Goal: Task Accomplishment & Management: Manage account settings

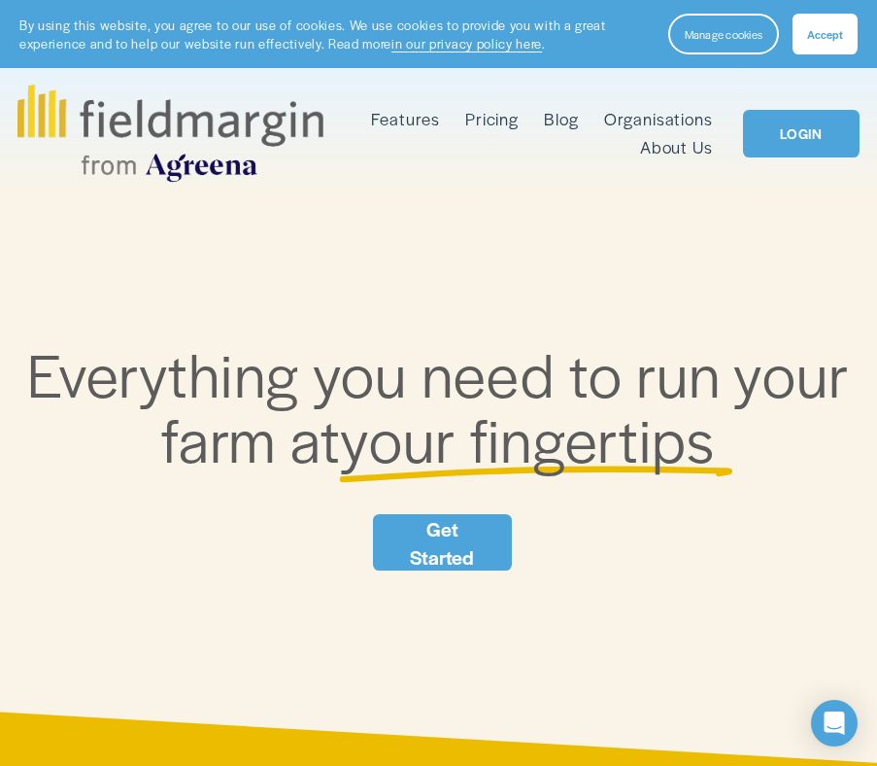
click at [789, 125] on link "LOGIN" at bounding box center [801, 134] width 117 height 48
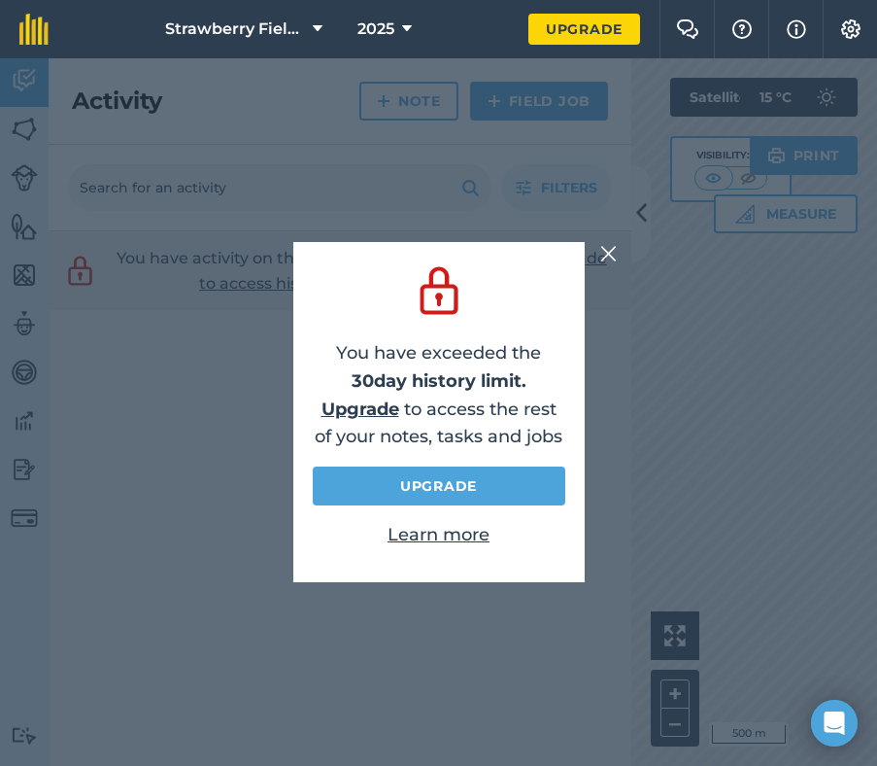
click at [611, 245] on img at bounding box center [608, 253] width 17 height 23
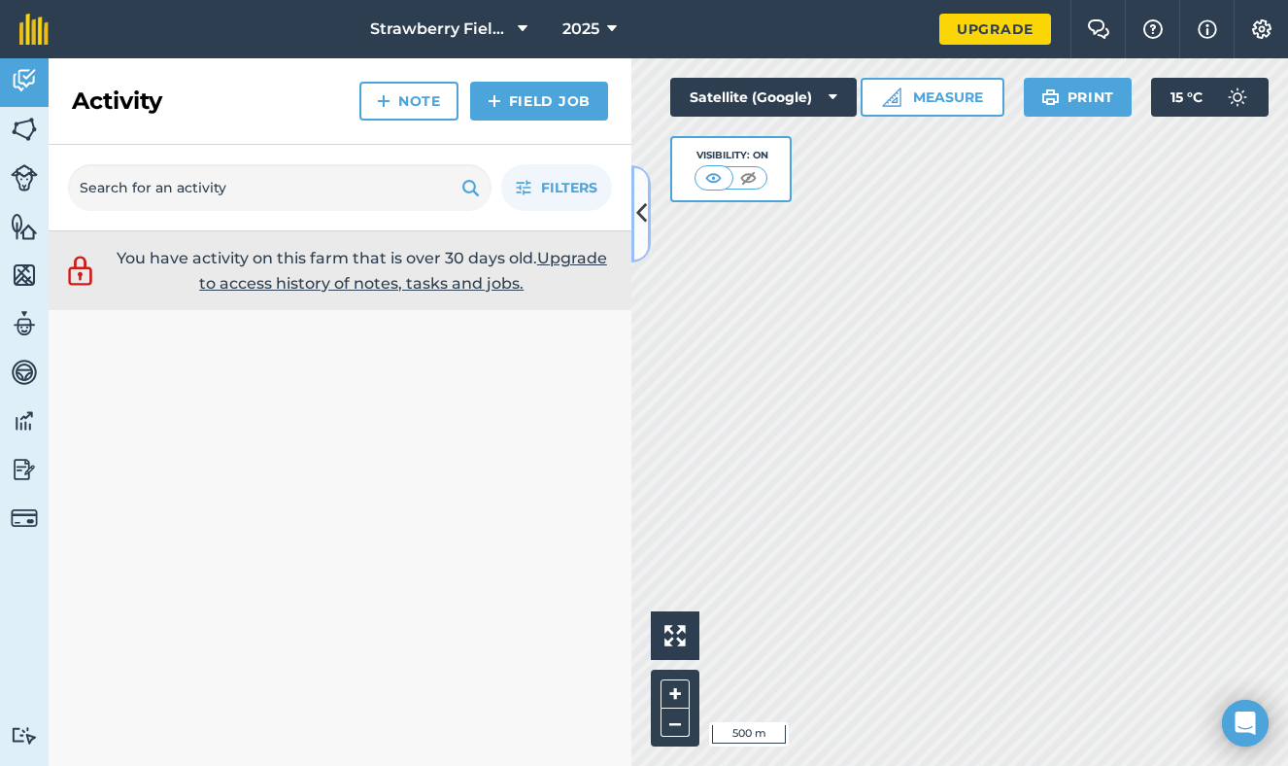
click at [637, 212] on icon at bounding box center [641, 213] width 11 height 34
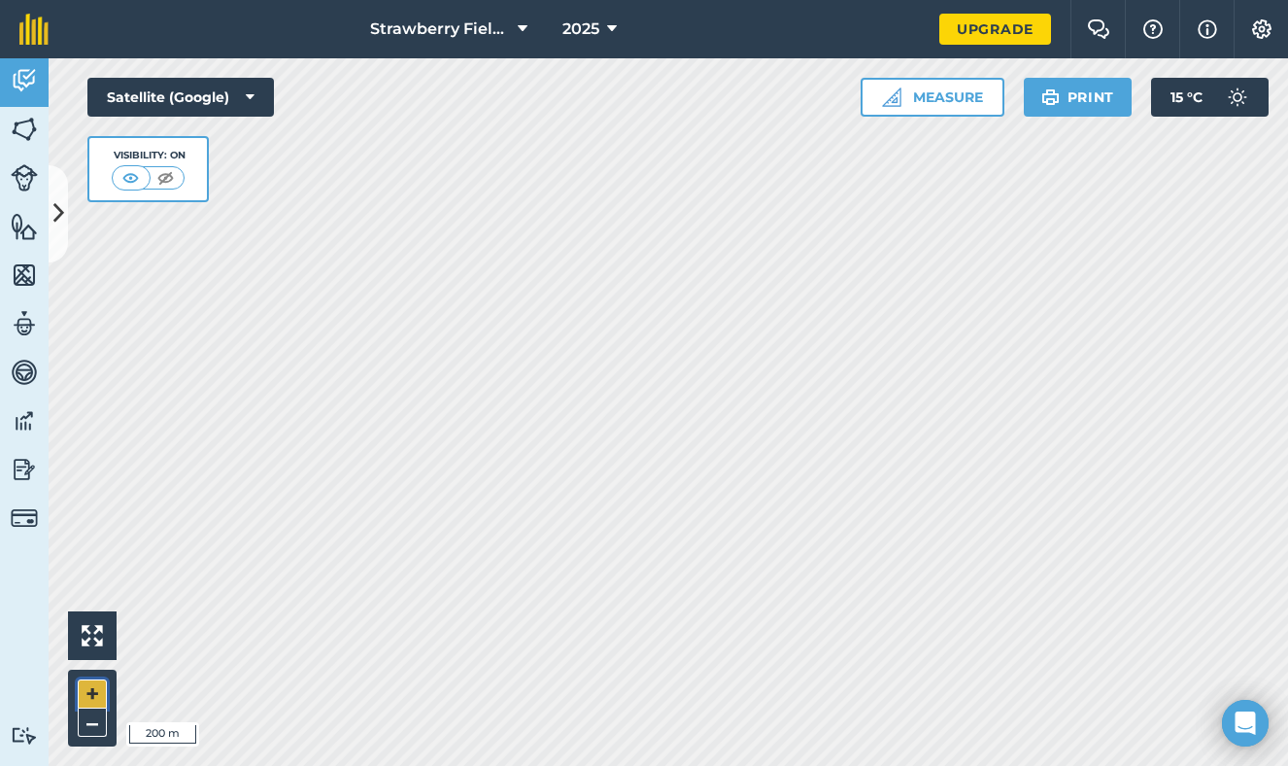
click at [93, 693] on button "+" at bounding box center [92, 693] width 29 height 29
click at [50, 221] on button at bounding box center [58, 213] width 19 height 97
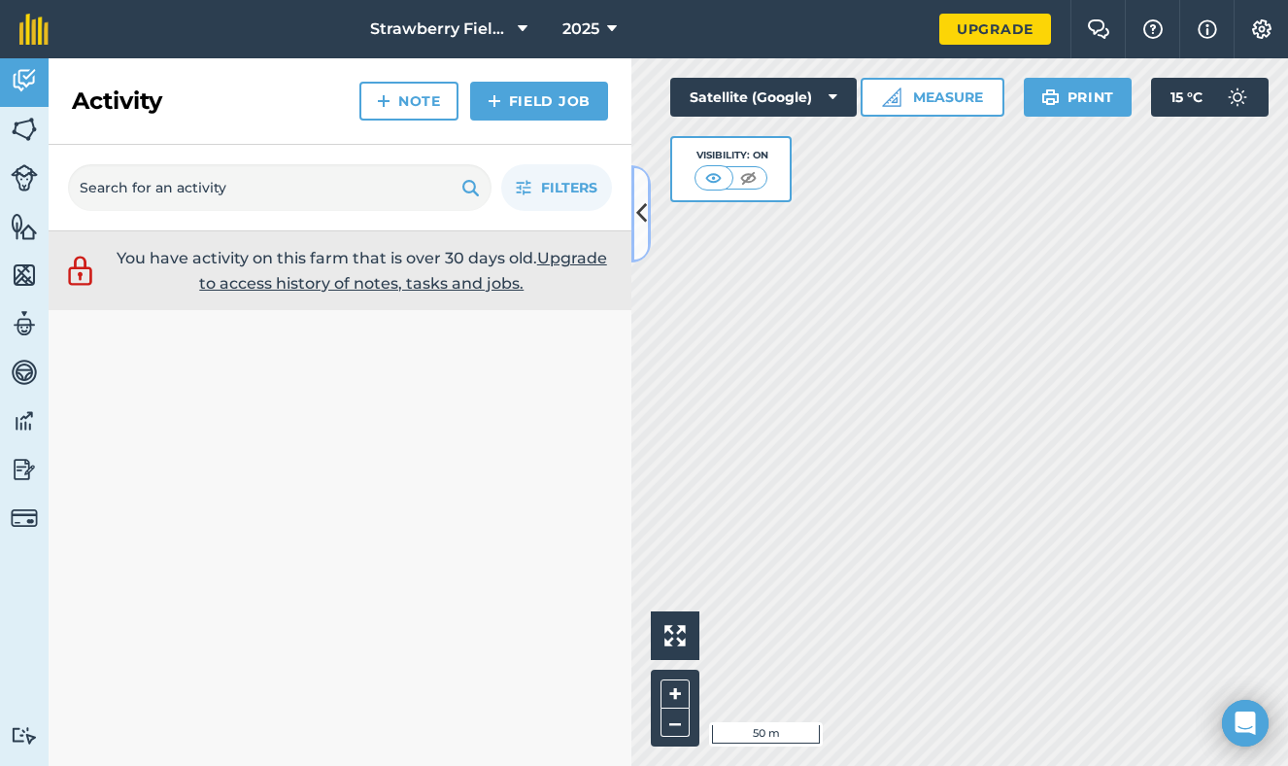
click at [641, 200] on icon at bounding box center [641, 213] width 11 height 34
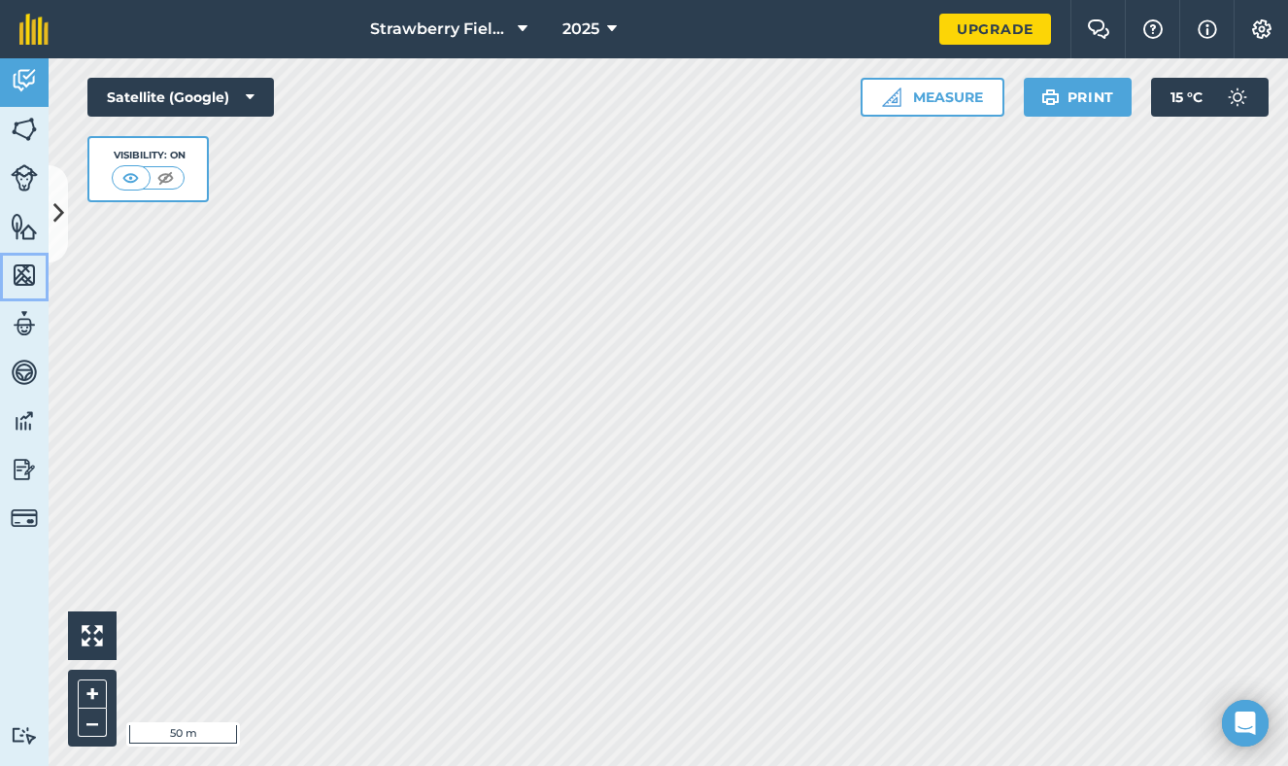
click at [30, 264] on img at bounding box center [24, 274] width 27 height 29
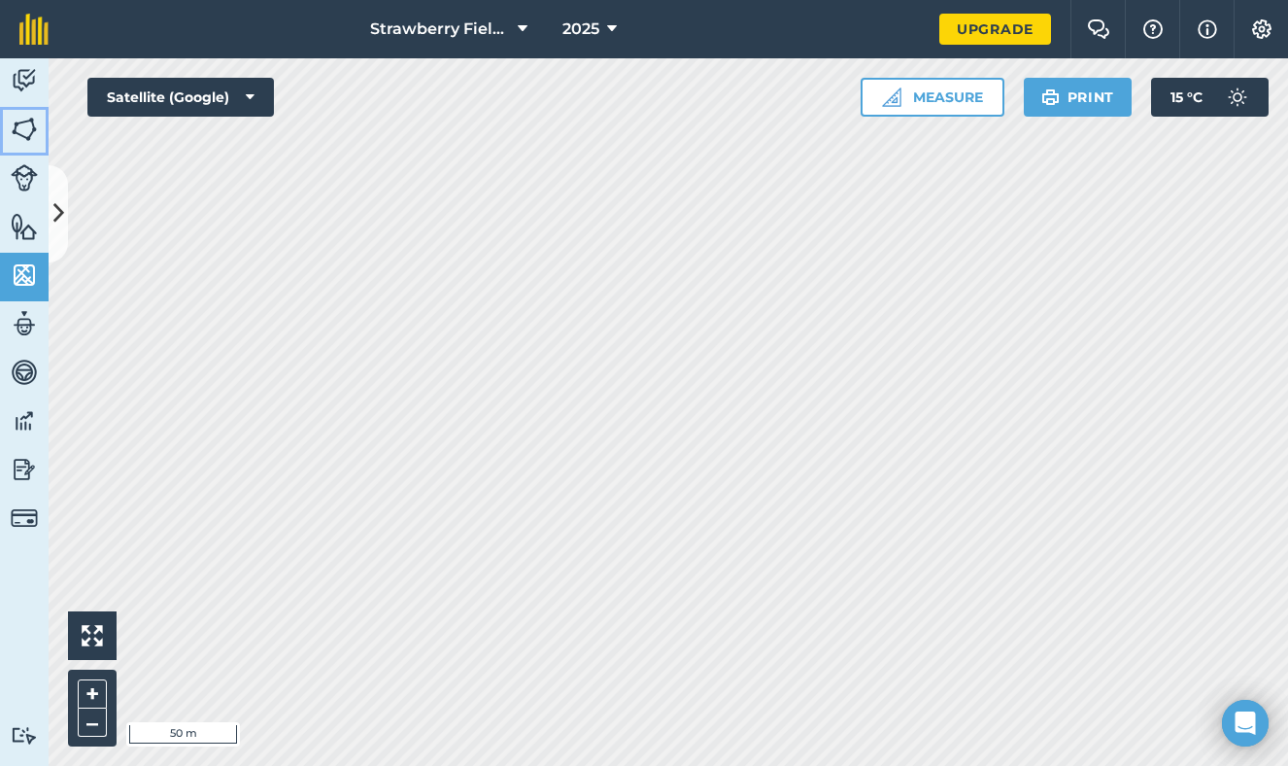
click at [18, 121] on img at bounding box center [24, 129] width 27 height 29
click at [19, 62] on link "Activity" at bounding box center [24, 82] width 49 height 49
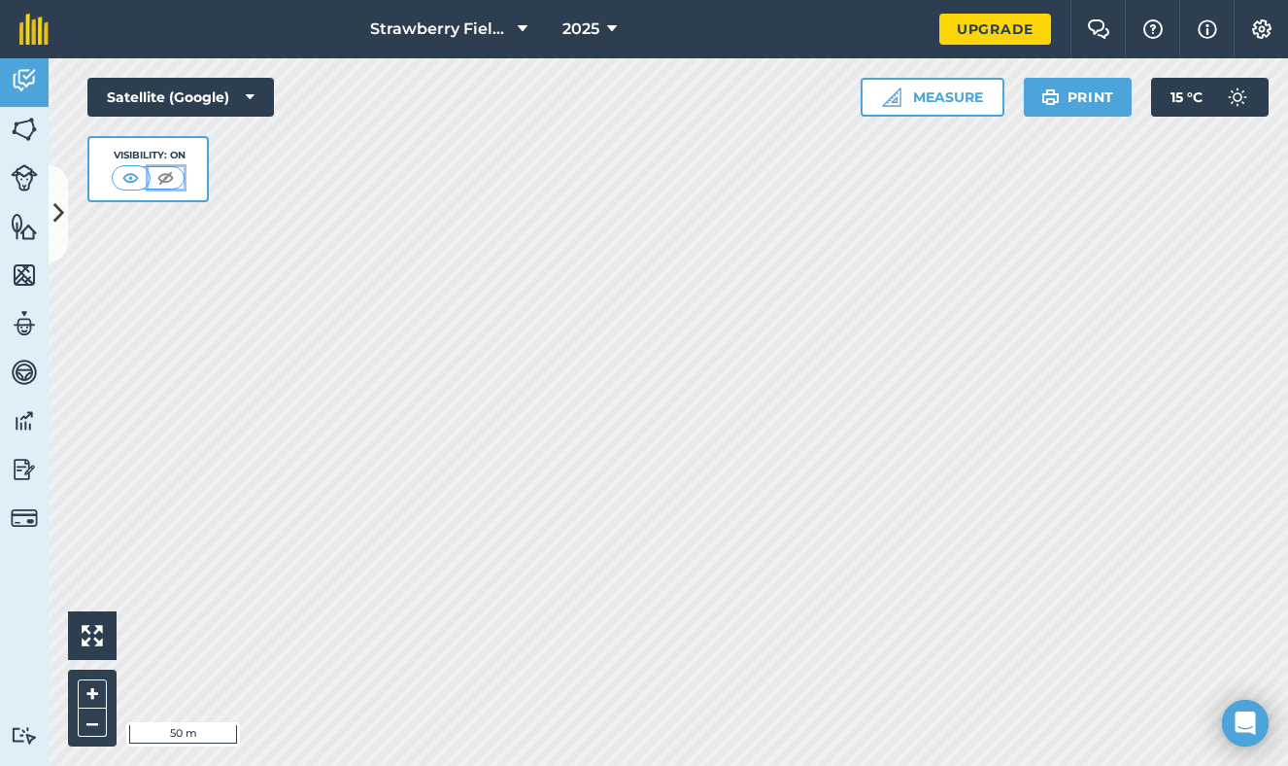
click at [157, 186] on img at bounding box center [166, 177] width 24 height 19
click at [133, 186] on img at bounding box center [131, 177] width 24 height 19
click at [21, 423] on img at bounding box center [24, 420] width 27 height 29
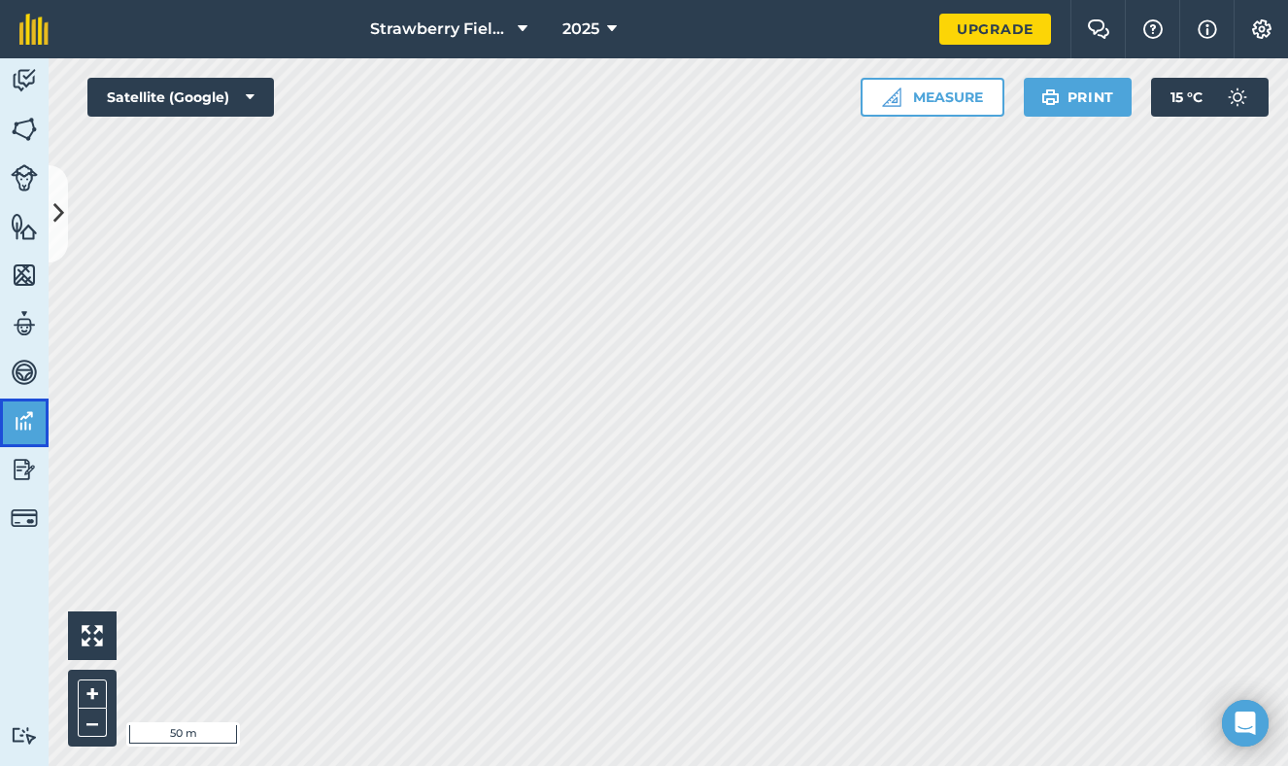
click at [23, 440] on link "Data" at bounding box center [24, 422] width 49 height 49
click at [23, 125] on img at bounding box center [24, 129] width 27 height 29
click at [49, 184] on button at bounding box center [58, 213] width 19 height 97
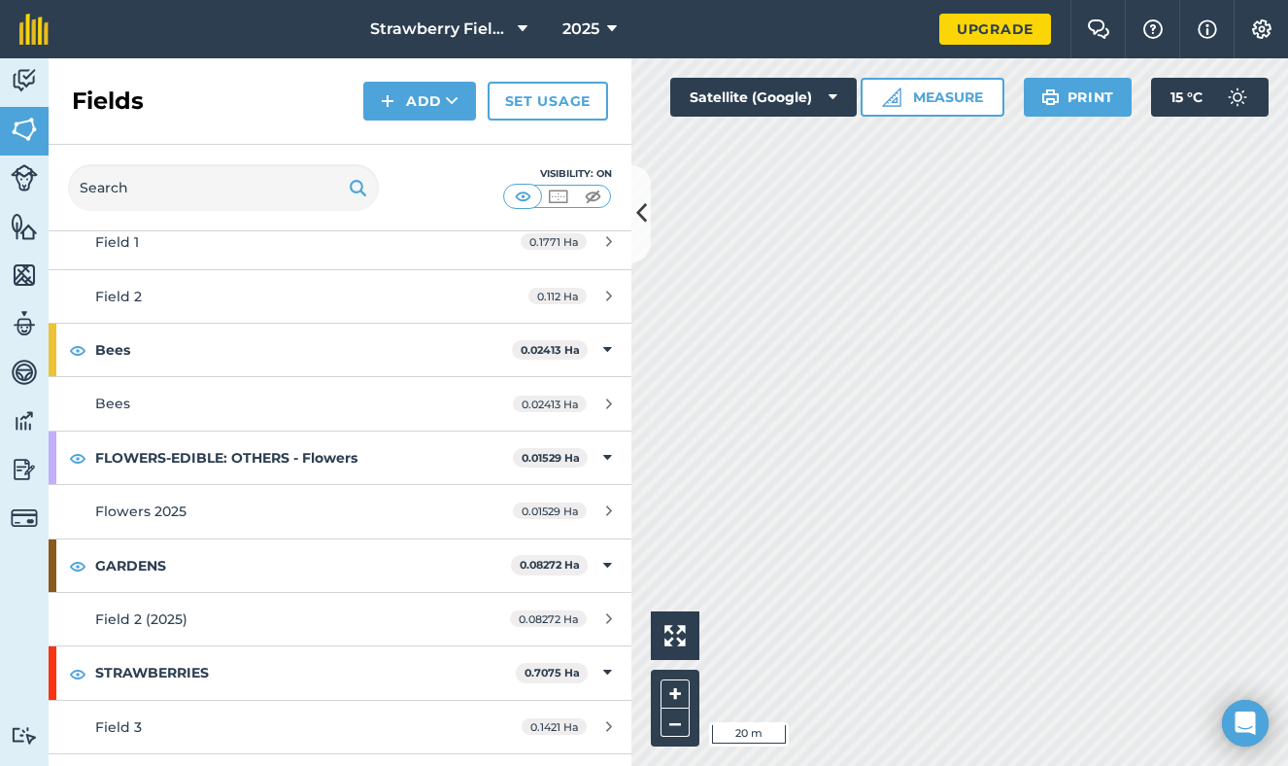
scroll to position [164, 0]
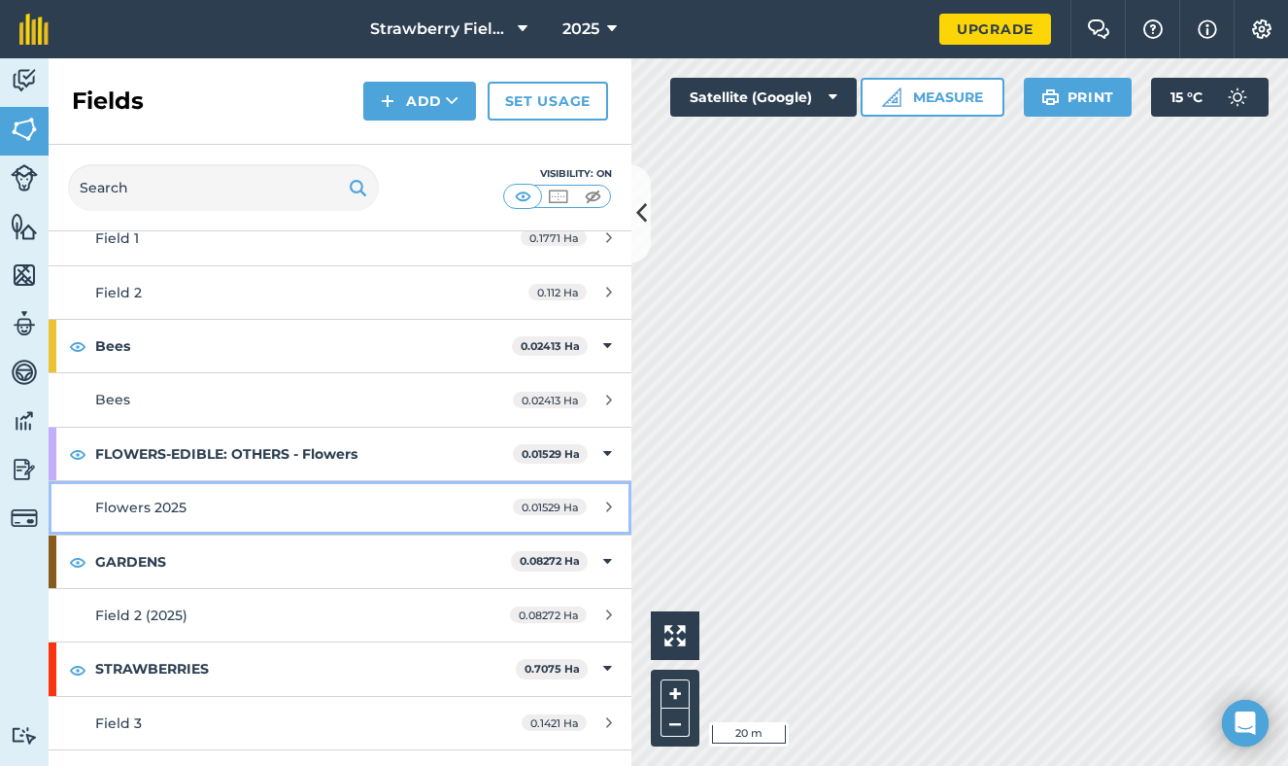
click at [191, 523] on link "Flowers 2025 0.01529 Ha" at bounding box center [340, 507] width 583 height 52
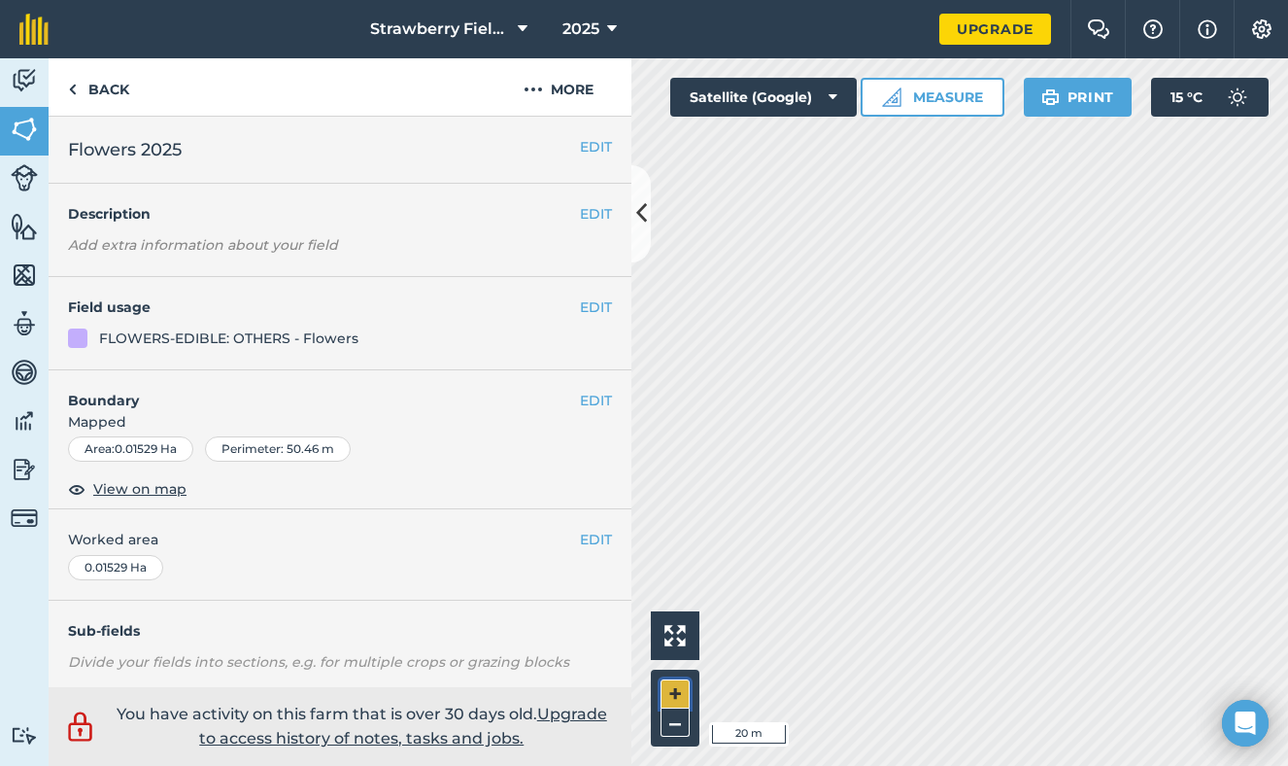
click at [674, 682] on button "+" at bounding box center [675, 693] width 29 height 29
click at [588, 301] on button "EDIT" at bounding box center [596, 306] width 32 height 21
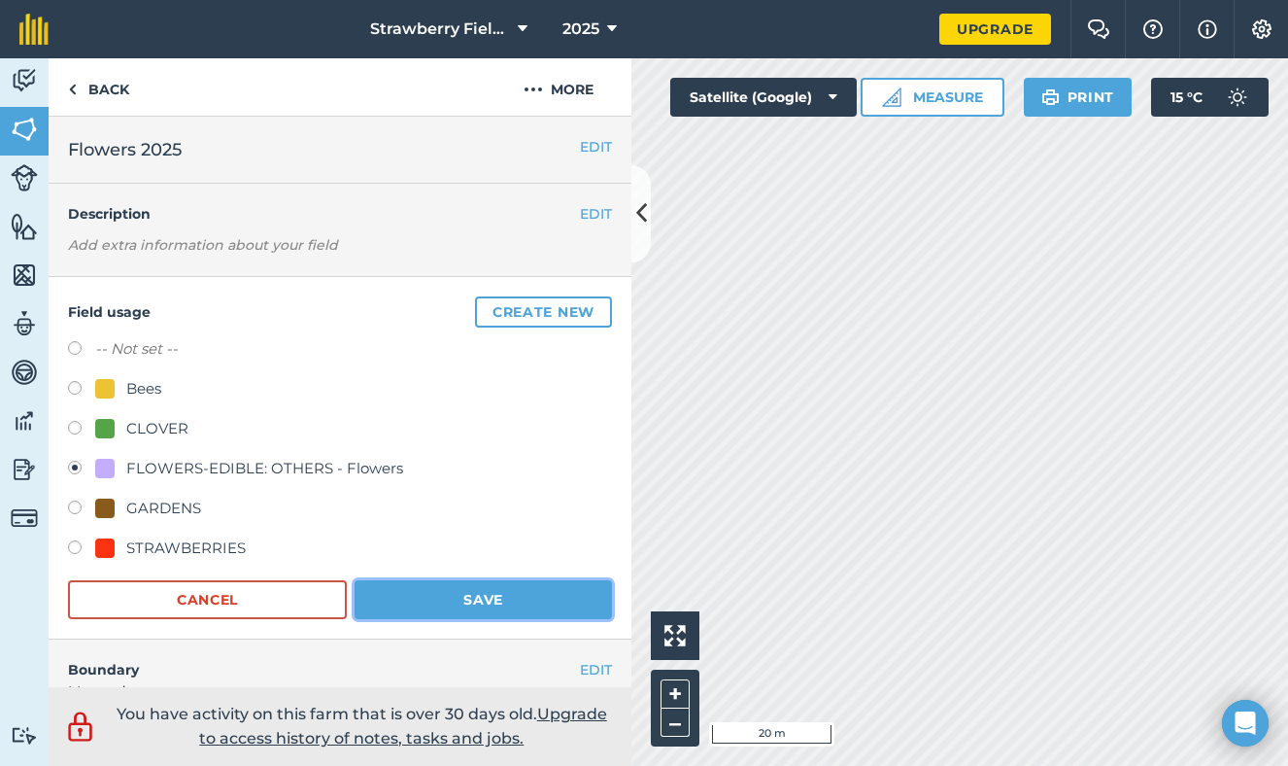
click at [405, 606] on button "Save" at bounding box center [483, 599] width 257 height 39
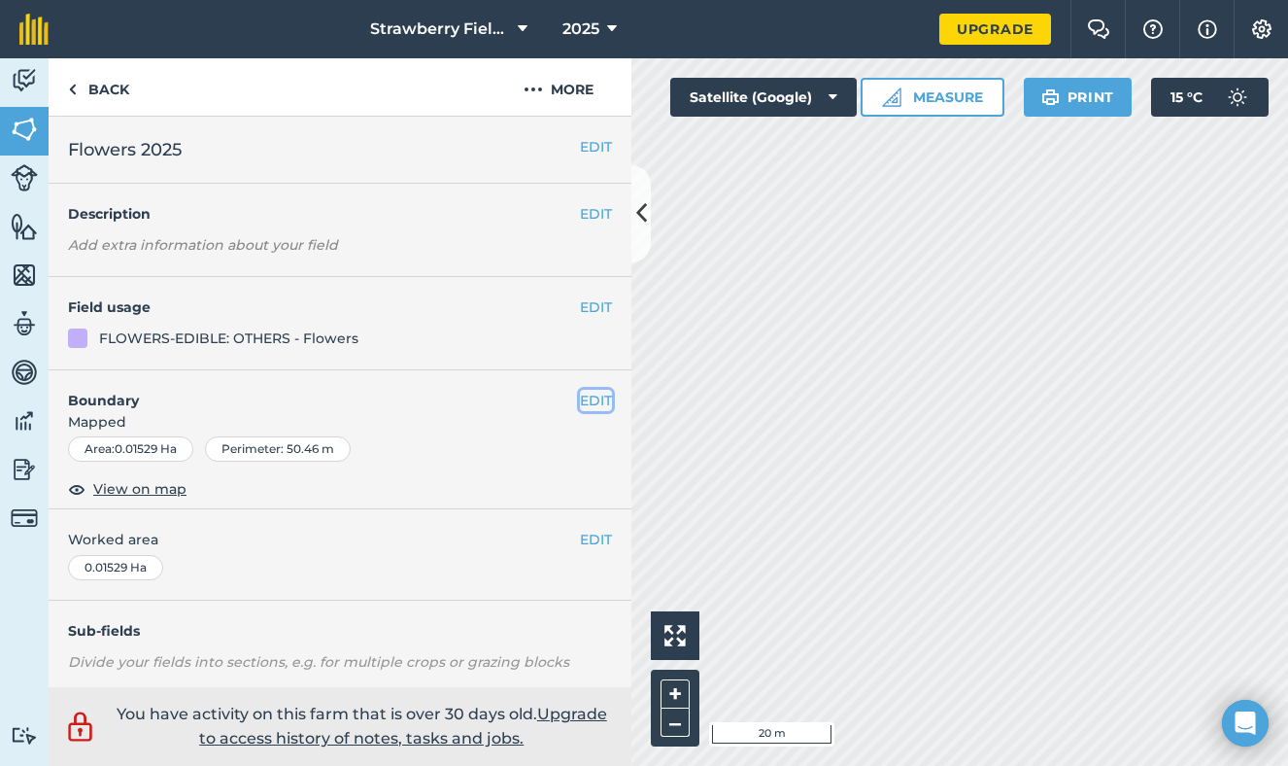
click at [595, 396] on button "EDIT" at bounding box center [596, 400] width 32 height 21
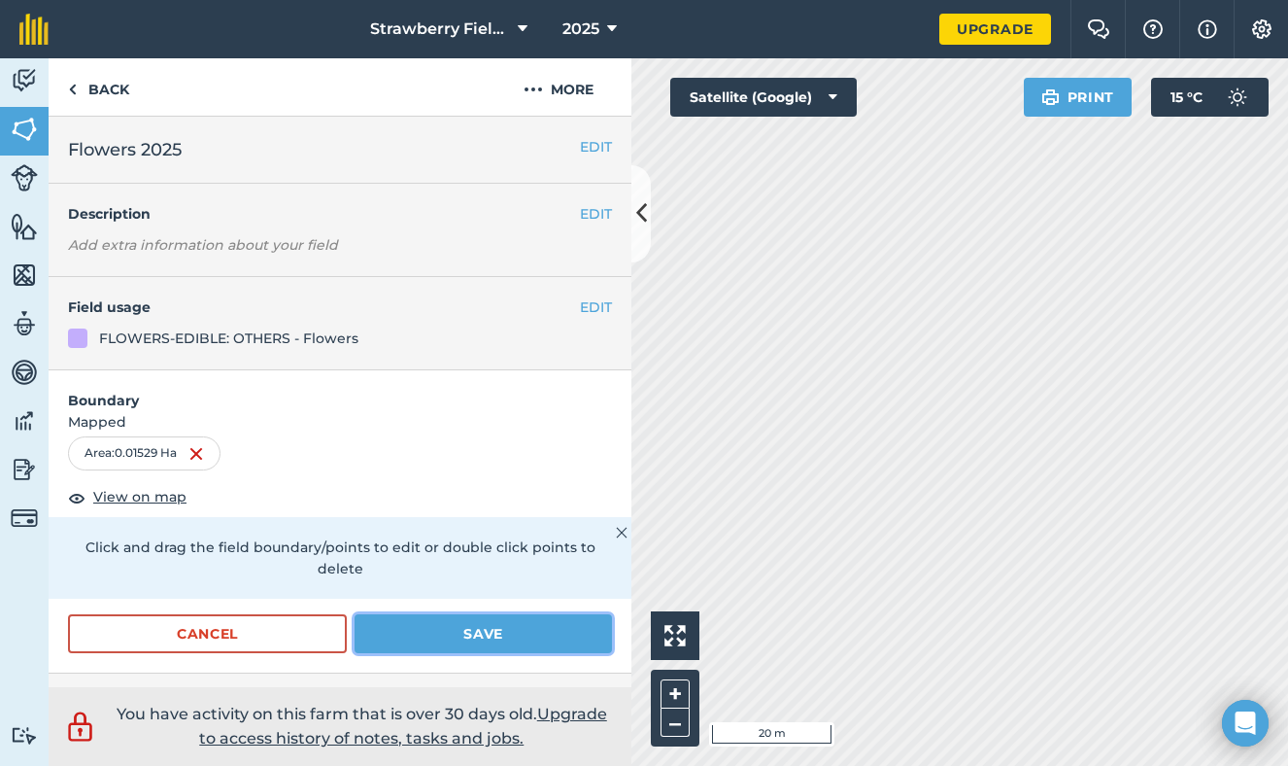
click at [469, 614] on button "Save" at bounding box center [483, 633] width 257 height 39
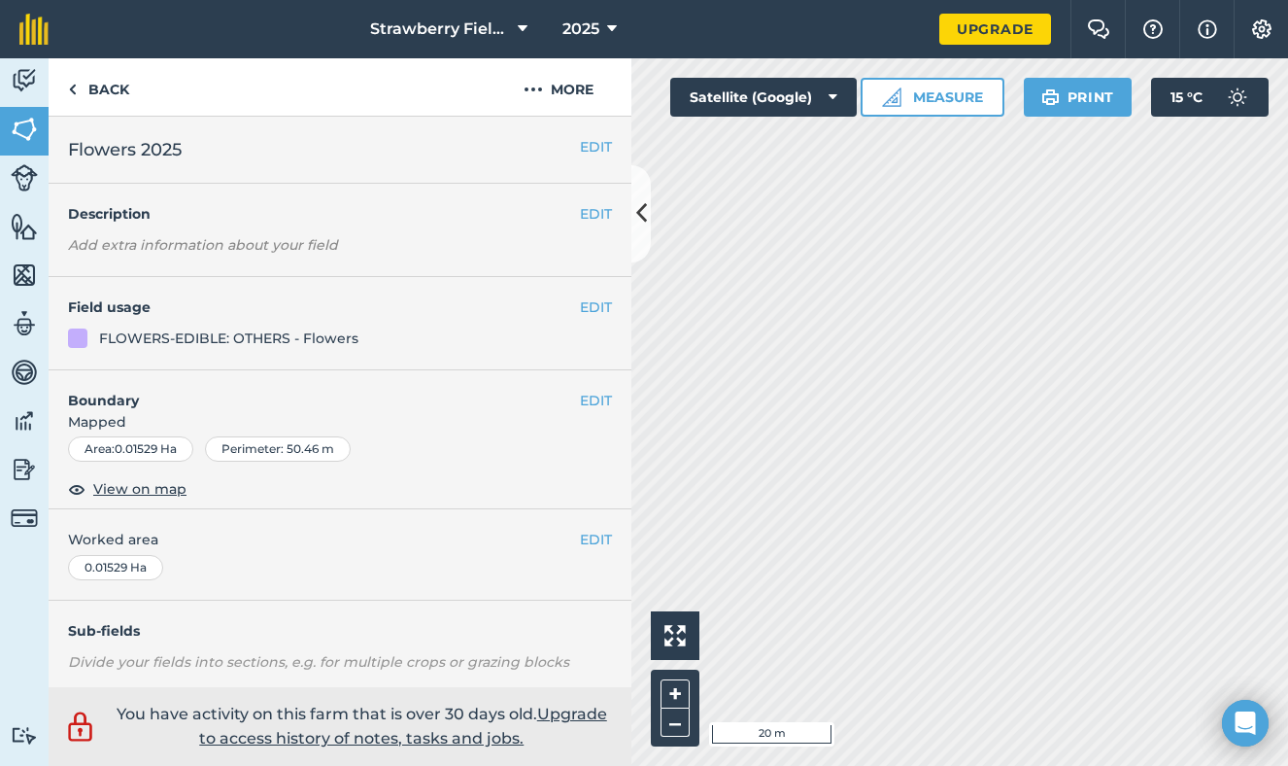
click at [124, 382] on h4 "Boundary" at bounding box center [314, 390] width 531 height 41
click at [134, 327] on div "FLOWERS-EDIBLE: OTHERS - Flowers" at bounding box center [228, 337] width 259 height 21
click at [134, 298] on h4 "Field usage" at bounding box center [324, 306] width 512 height 21
click at [590, 303] on button "EDIT" at bounding box center [596, 306] width 32 height 21
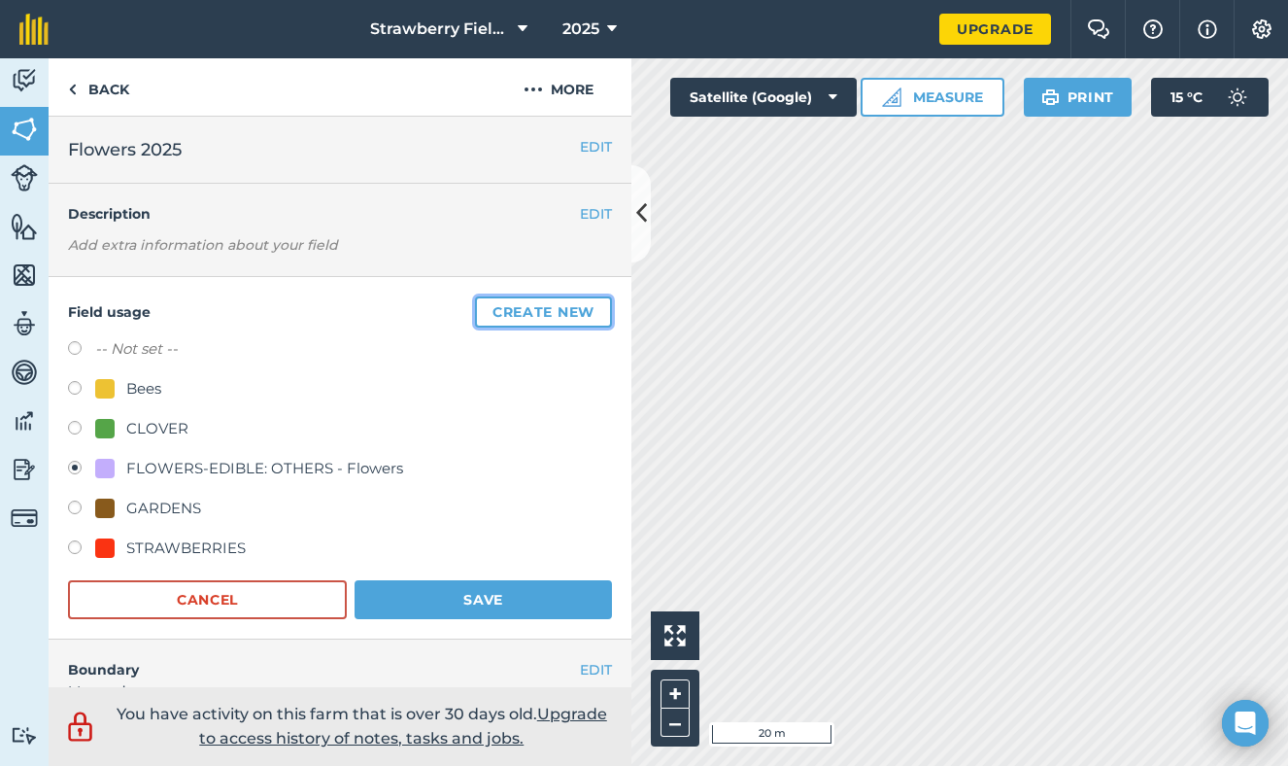
click at [517, 314] on button "Create new" at bounding box center [543, 311] width 137 height 31
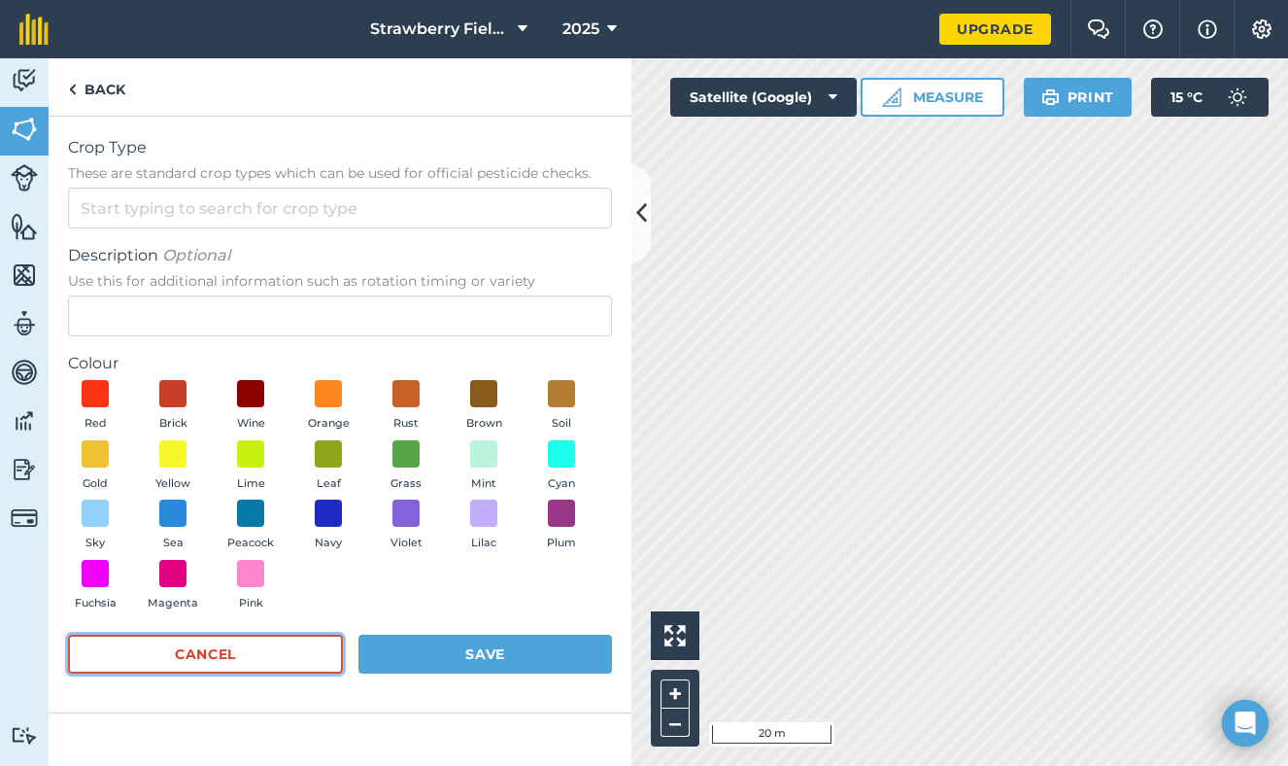
click at [237, 665] on button "Cancel" at bounding box center [205, 653] width 275 height 39
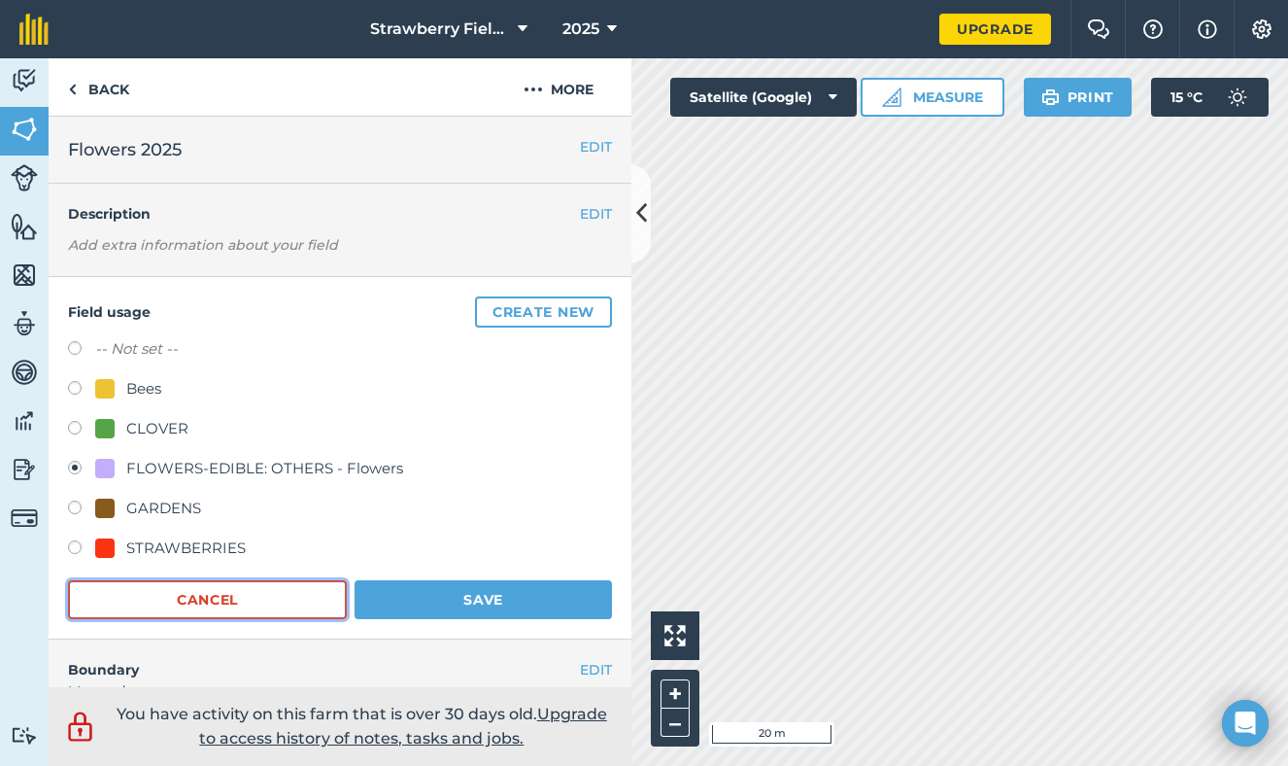
click at [235, 608] on button "Cancel" at bounding box center [207, 599] width 279 height 39
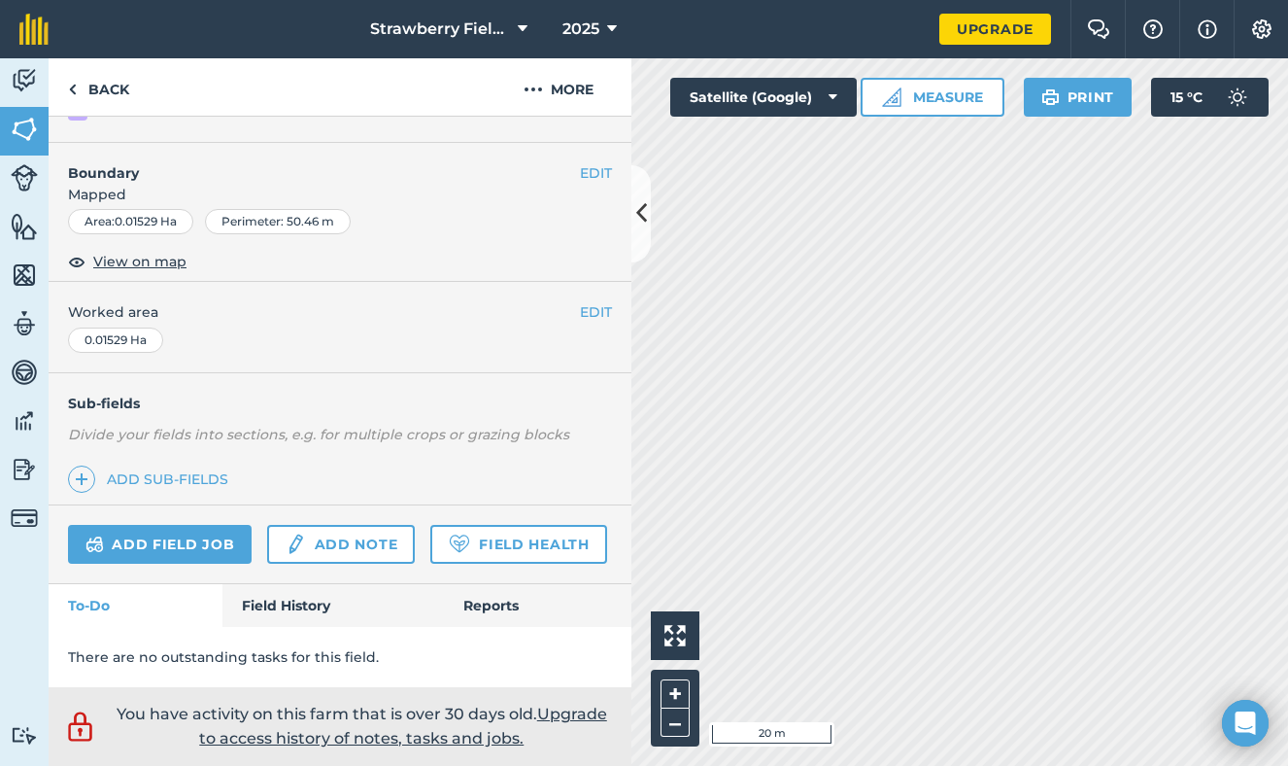
scroll to position [222, 0]
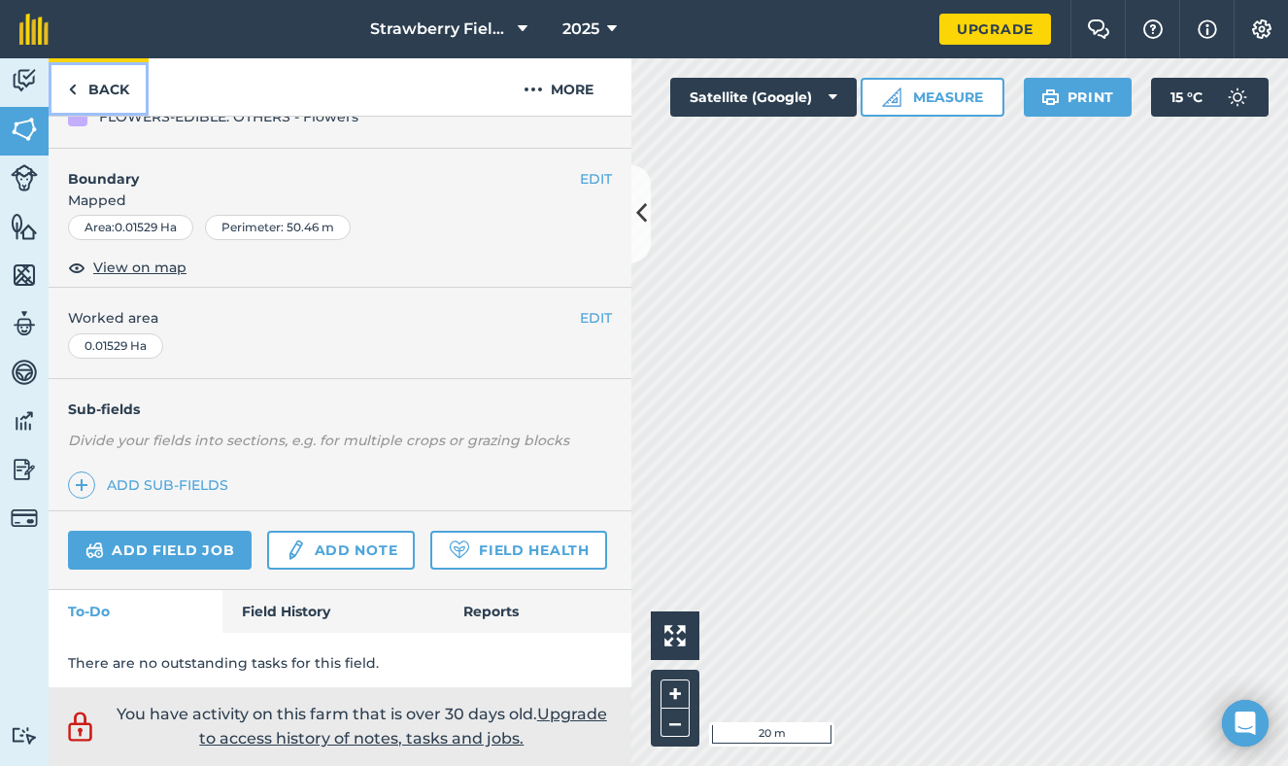
click at [83, 92] on link "Back" at bounding box center [99, 86] width 100 height 57
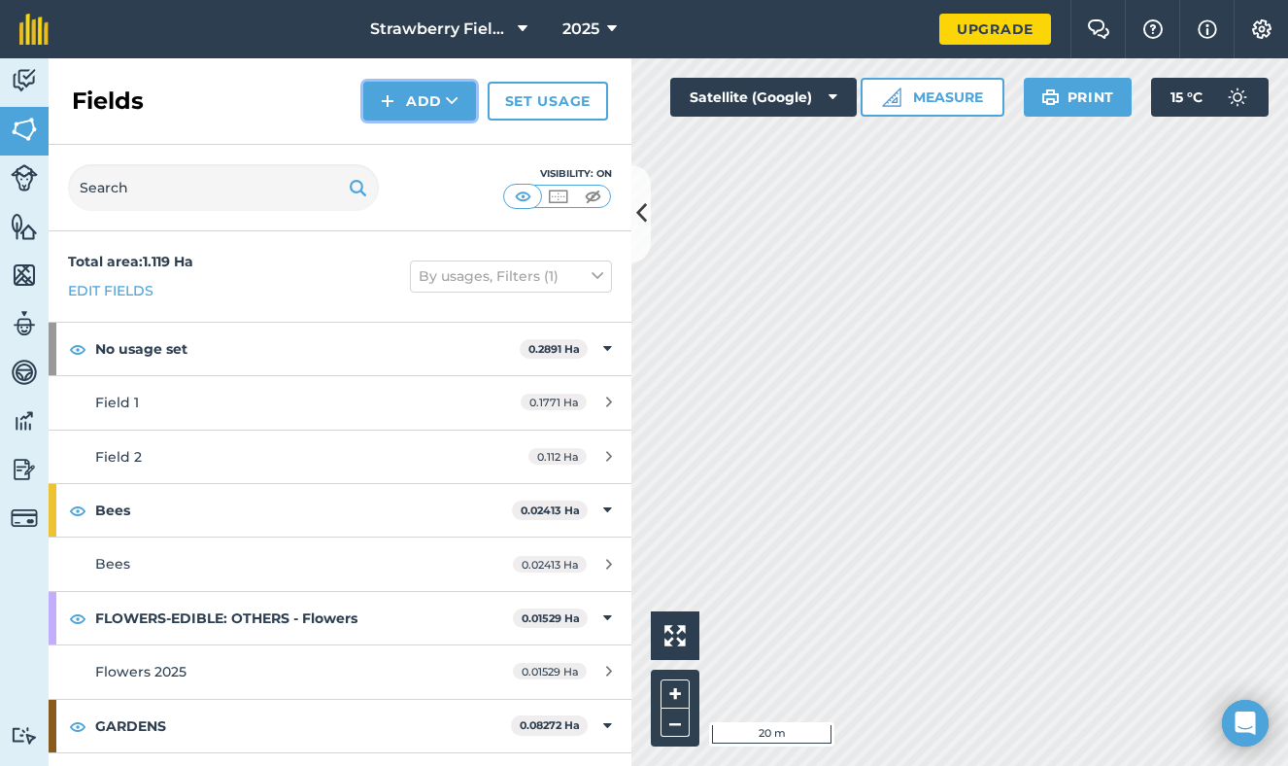
click at [391, 105] on img at bounding box center [388, 100] width 14 height 23
click at [406, 140] on link "Draw" at bounding box center [419, 144] width 107 height 43
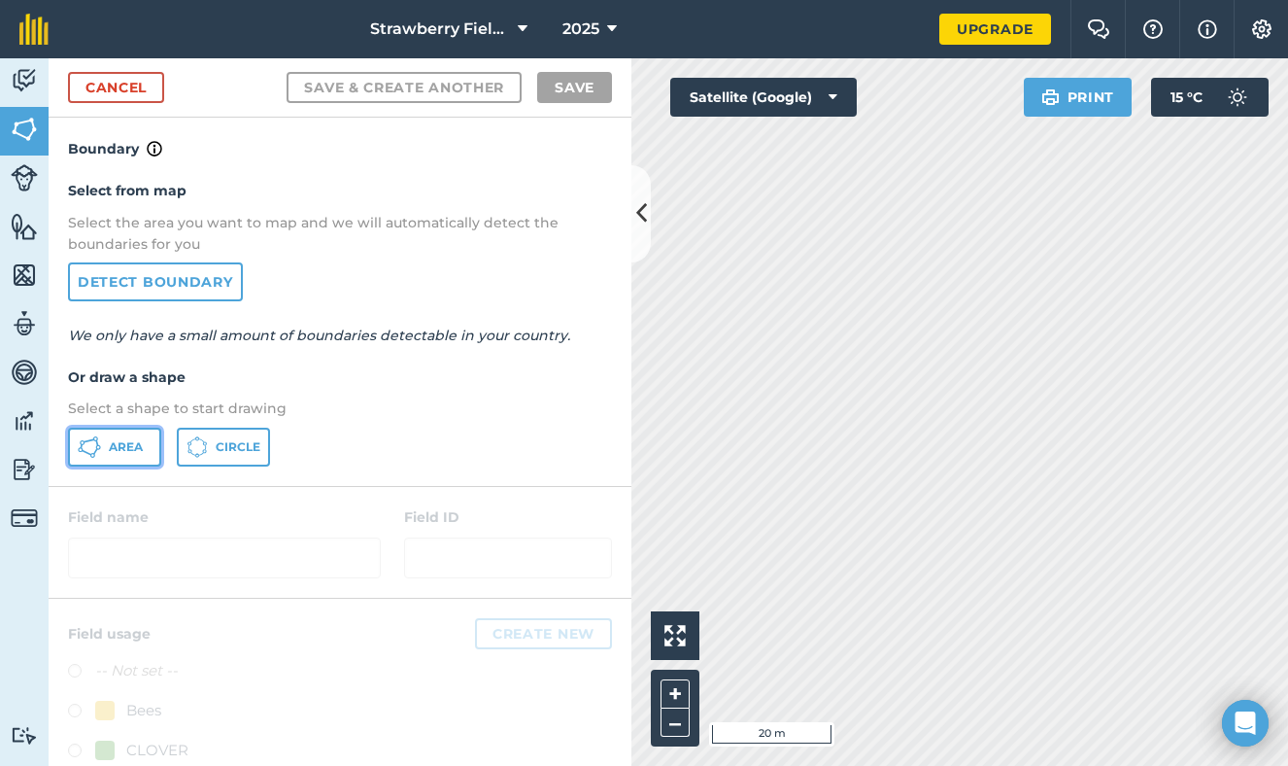
click at [123, 440] on span "Area" at bounding box center [126, 447] width 34 height 16
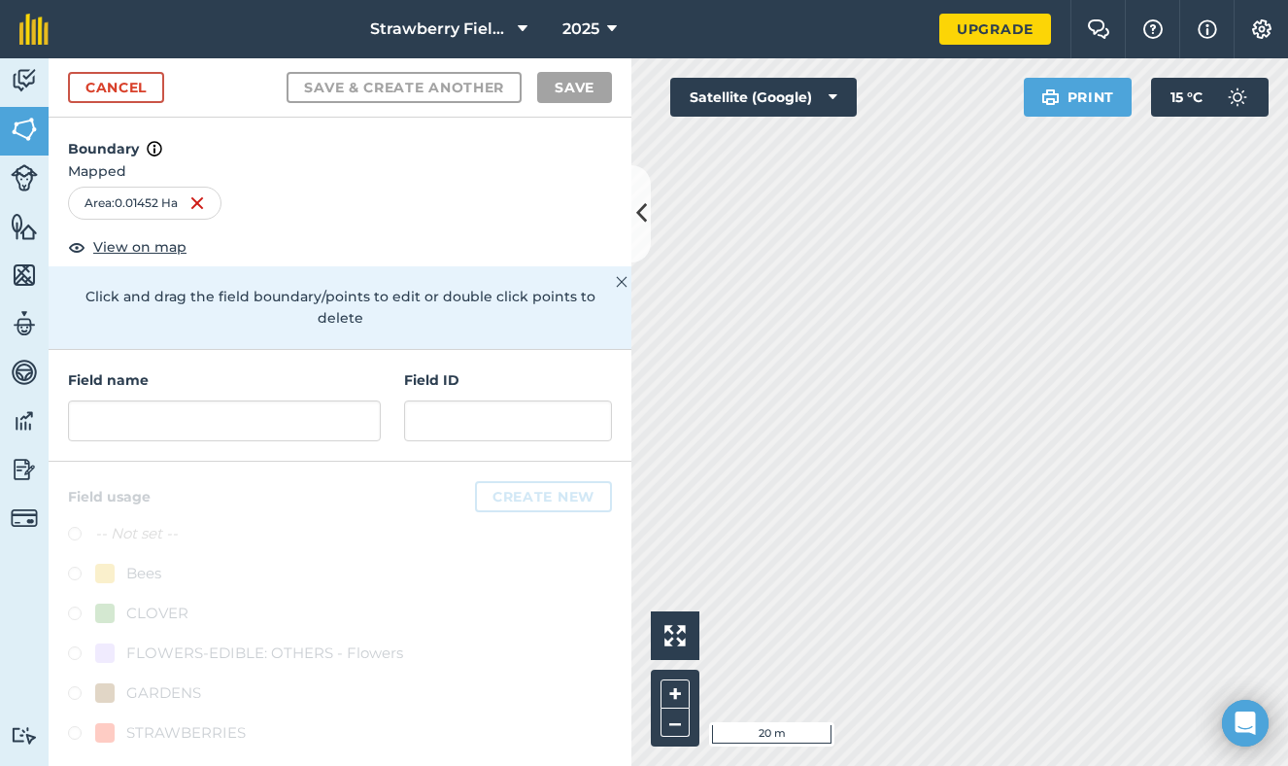
click at [219, 420] on div "Field name Field ID" at bounding box center [340, 406] width 583 height 112
click at [214, 404] on input "text" at bounding box center [224, 420] width 313 height 41
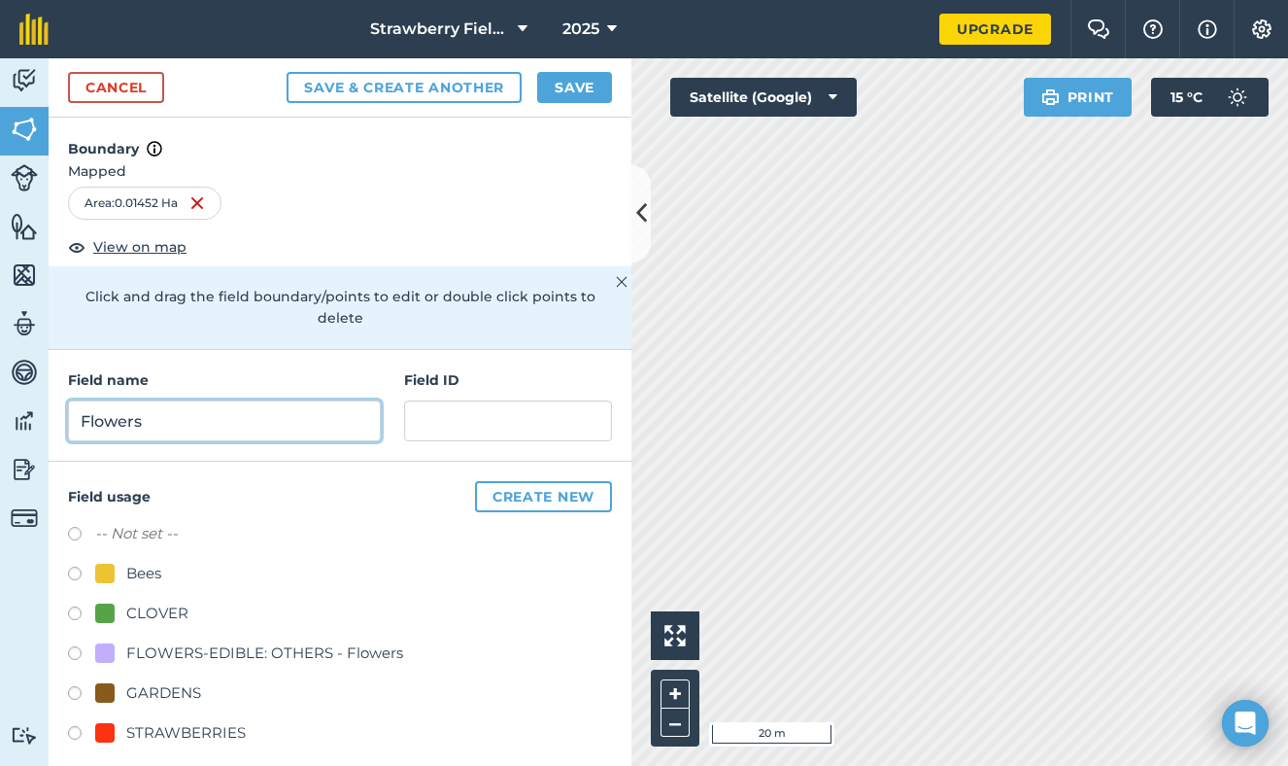
type input "Flowers"
click at [76, 646] on label at bounding box center [81, 655] width 27 height 19
radio input "true"
click at [189, 400] on input "Flowers" at bounding box center [224, 420] width 313 height 41
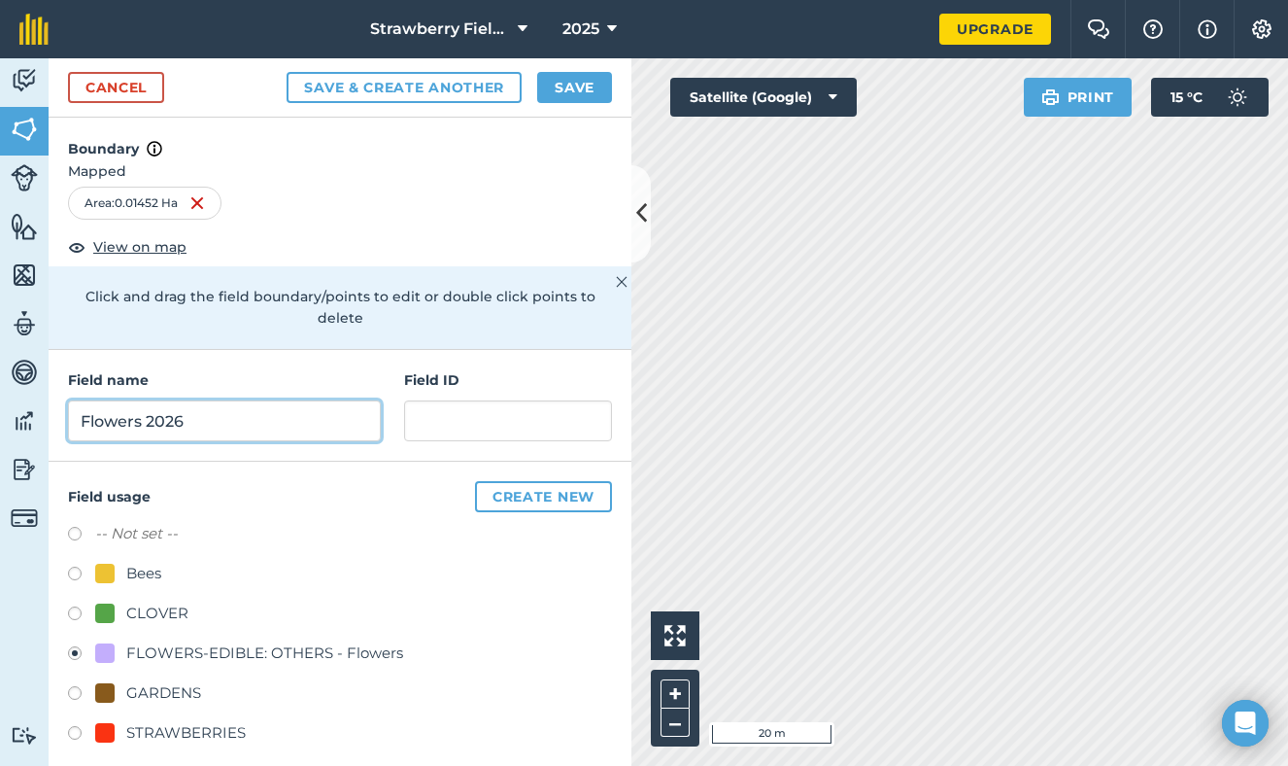
type input "Flowers 2026"
click at [526, 481] on button "Create new" at bounding box center [543, 496] width 137 height 31
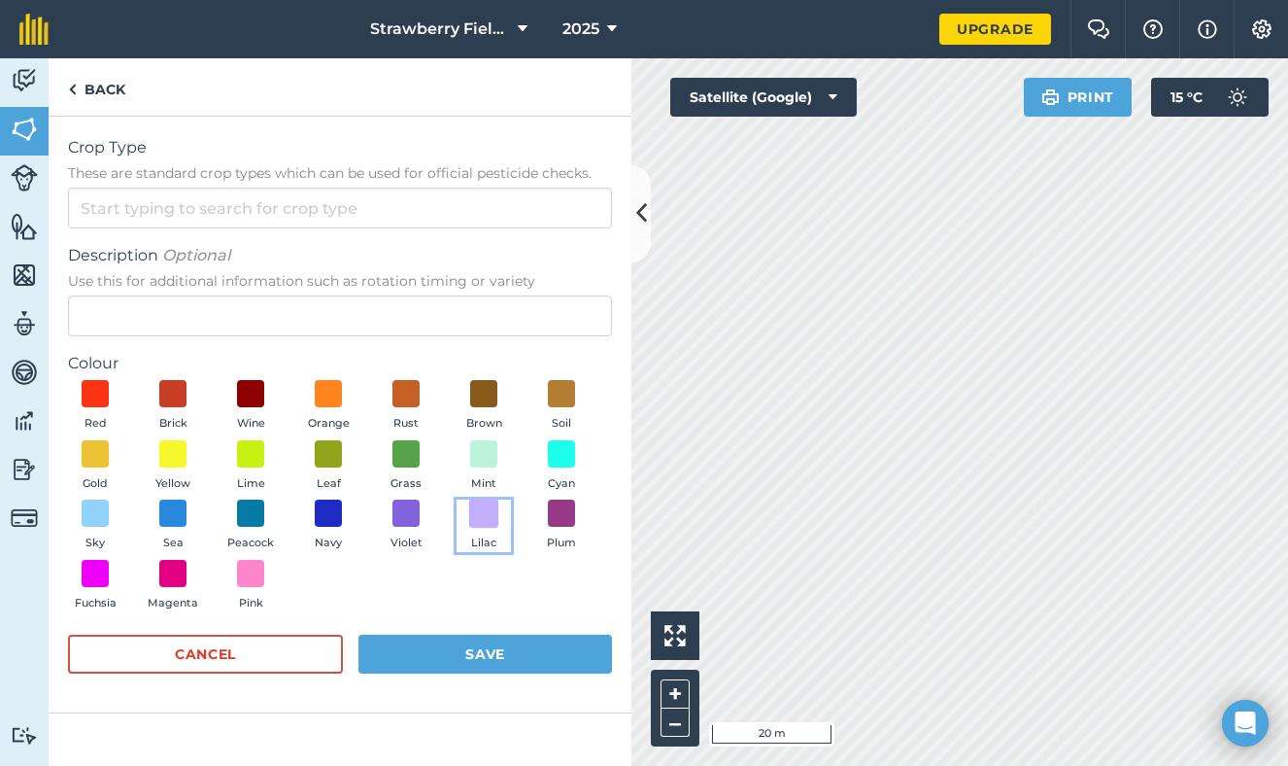
click at [474, 502] on span at bounding box center [484, 513] width 30 height 30
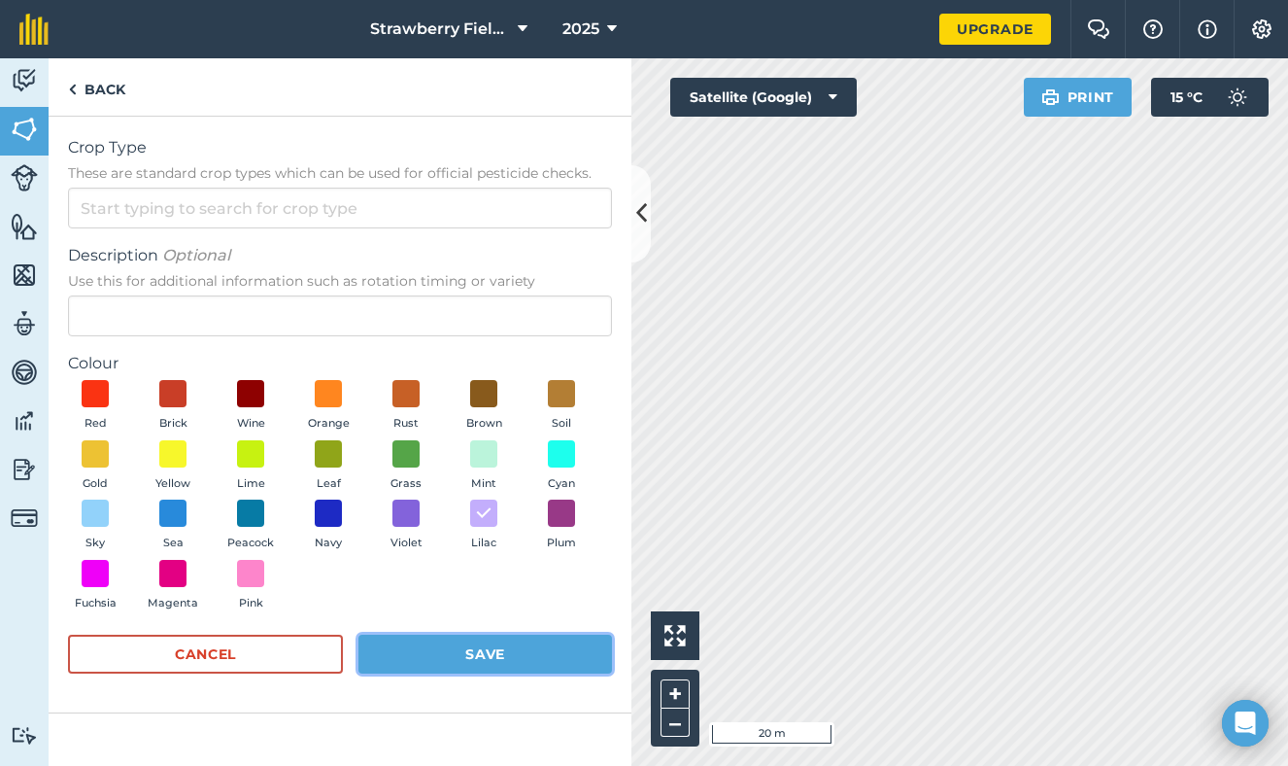
click at [432, 658] on button "Save" at bounding box center [485, 653] width 254 height 39
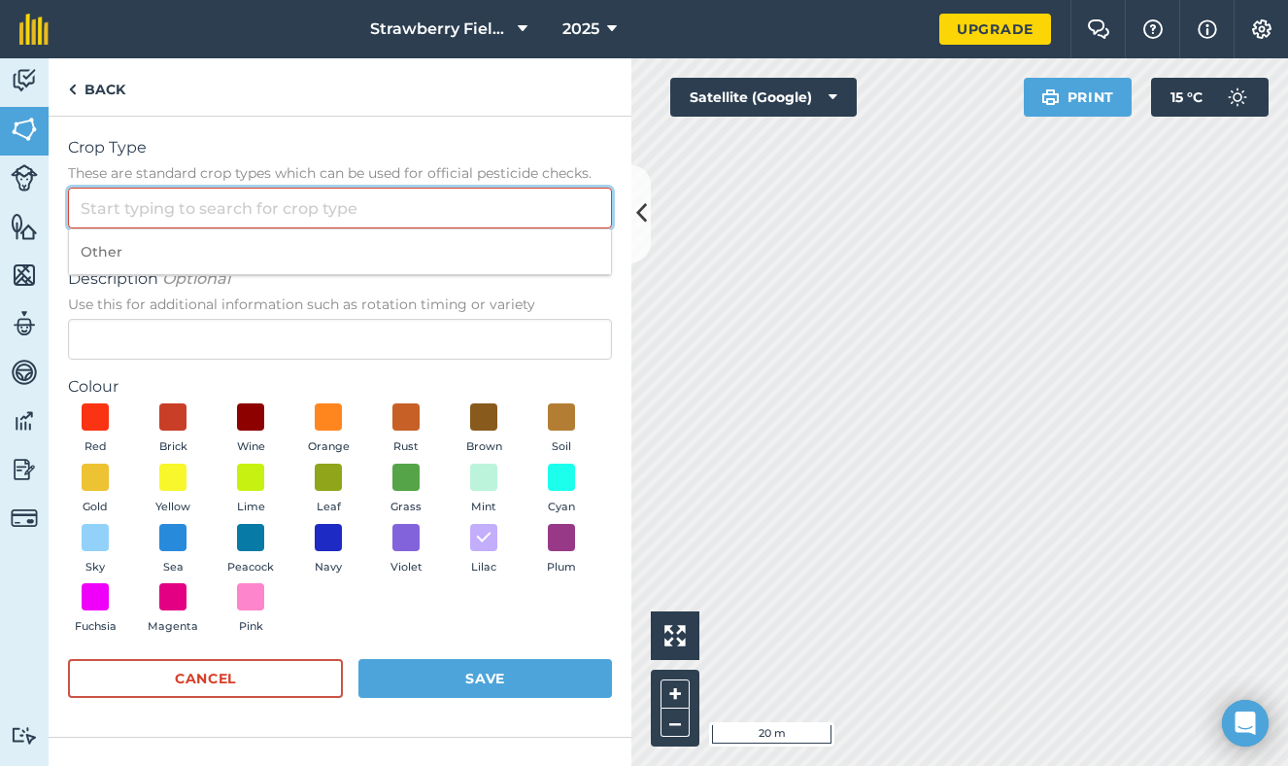
click at [306, 215] on input "Crop Type These are standard crop types which can be used for official pesticid…" at bounding box center [340, 208] width 544 height 41
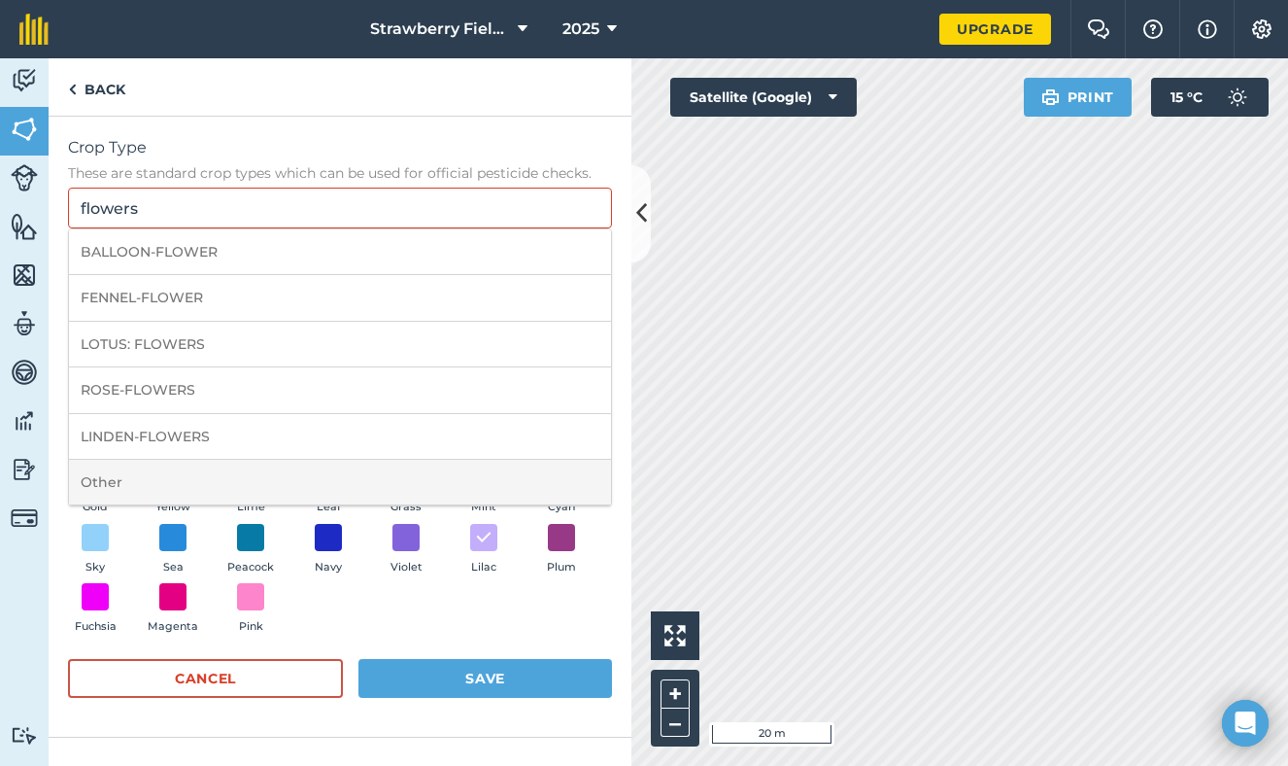
click at [183, 466] on li "Other" at bounding box center [340, 483] width 542 height 46
type input "Other"
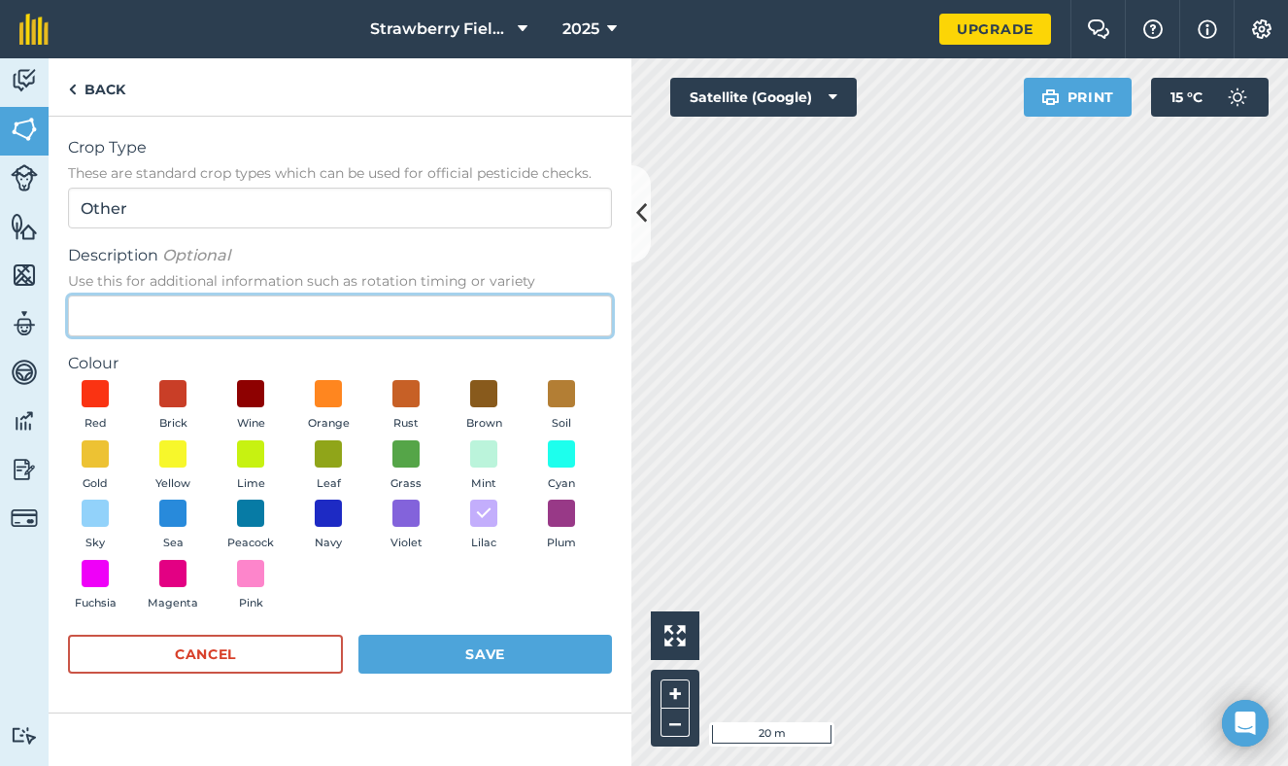
click at [183, 314] on input "Description Optional Use this for additional information such as rotation timin…" at bounding box center [340, 315] width 544 height 41
type input "Flowers 2026"
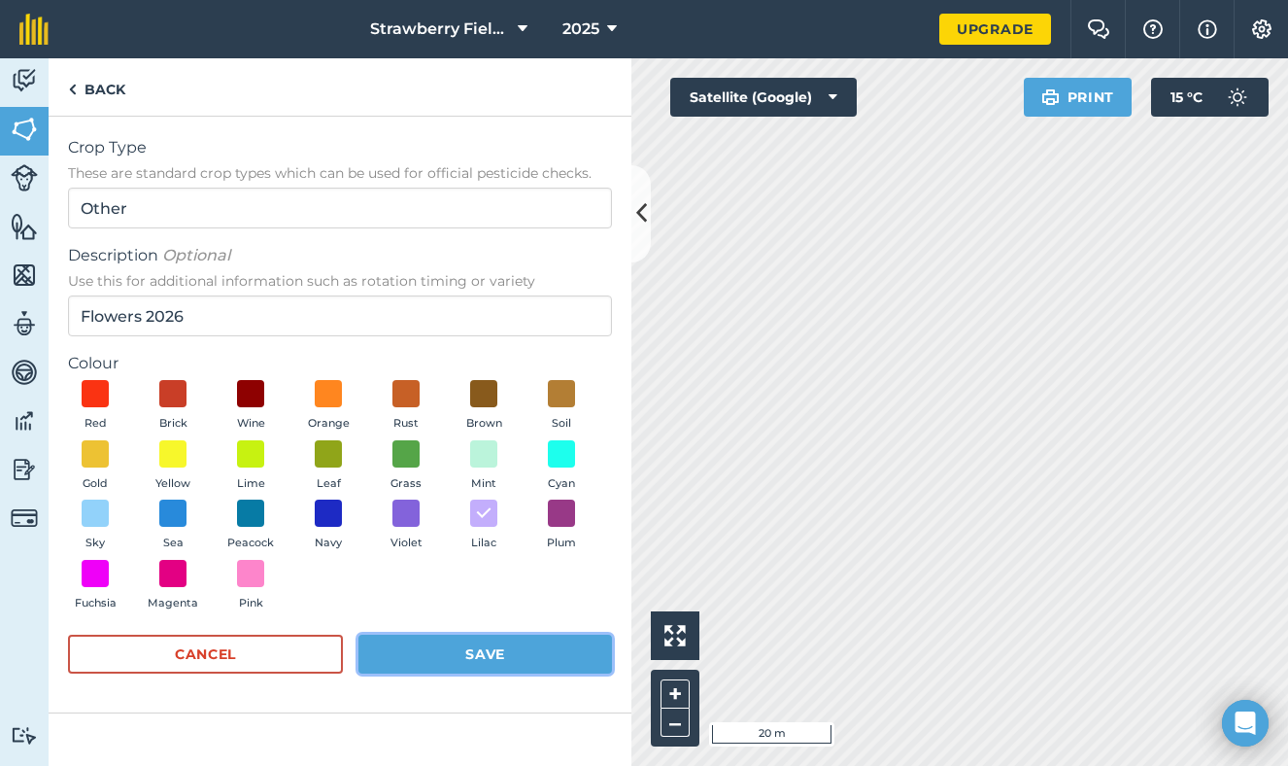
click at [424, 649] on button "Save" at bounding box center [485, 653] width 254 height 39
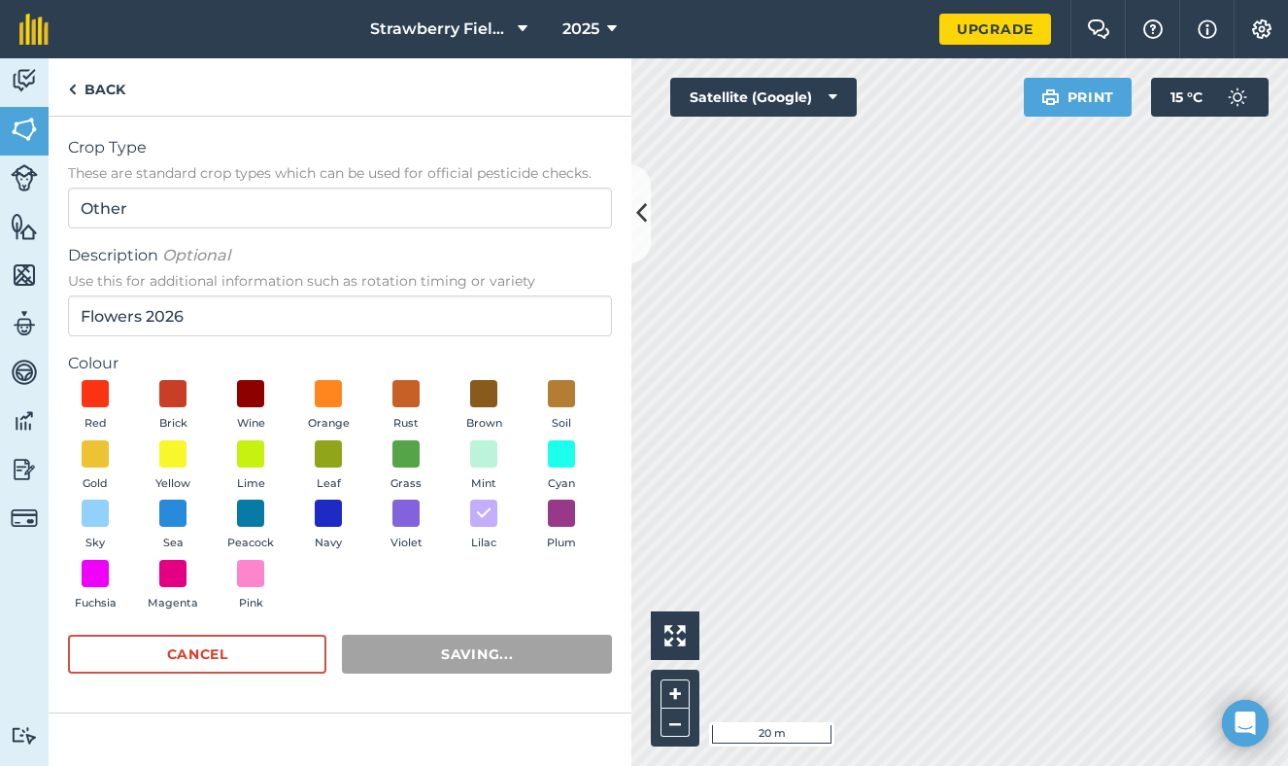
radio input "false"
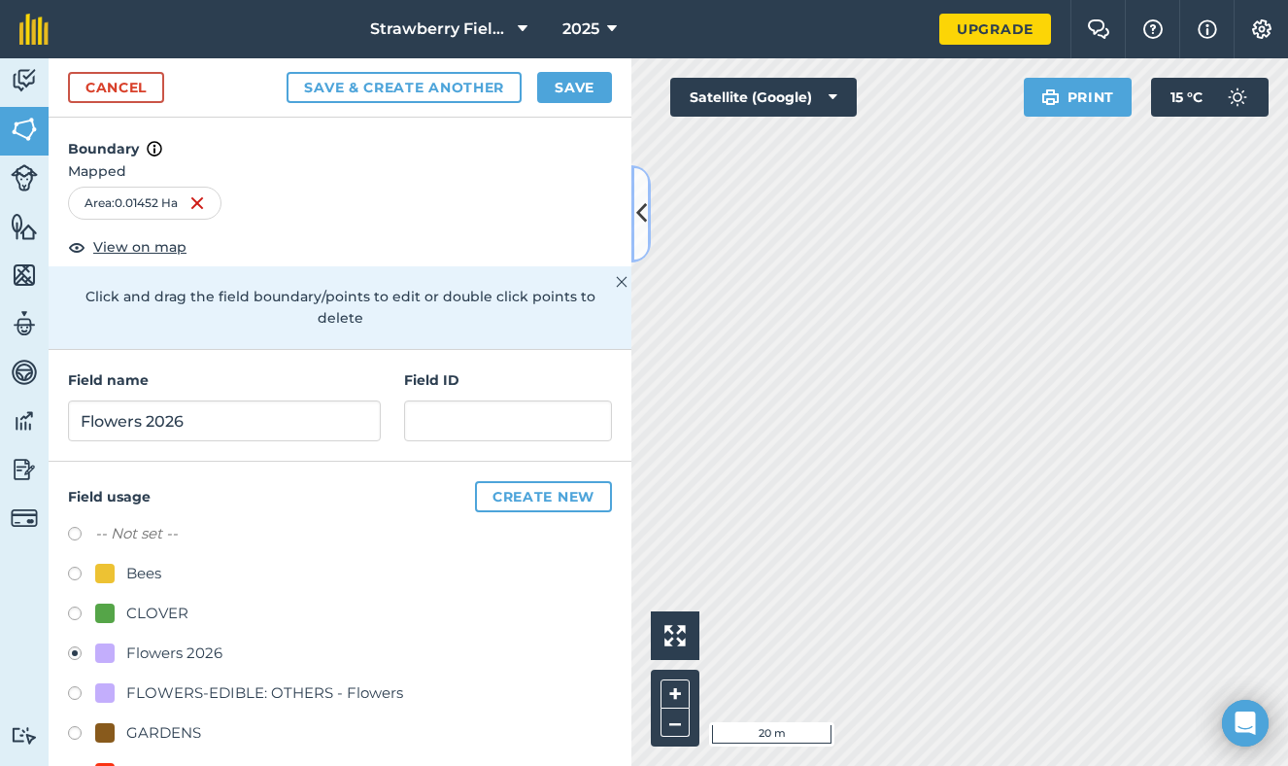
click at [646, 226] on icon at bounding box center [641, 213] width 11 height 34
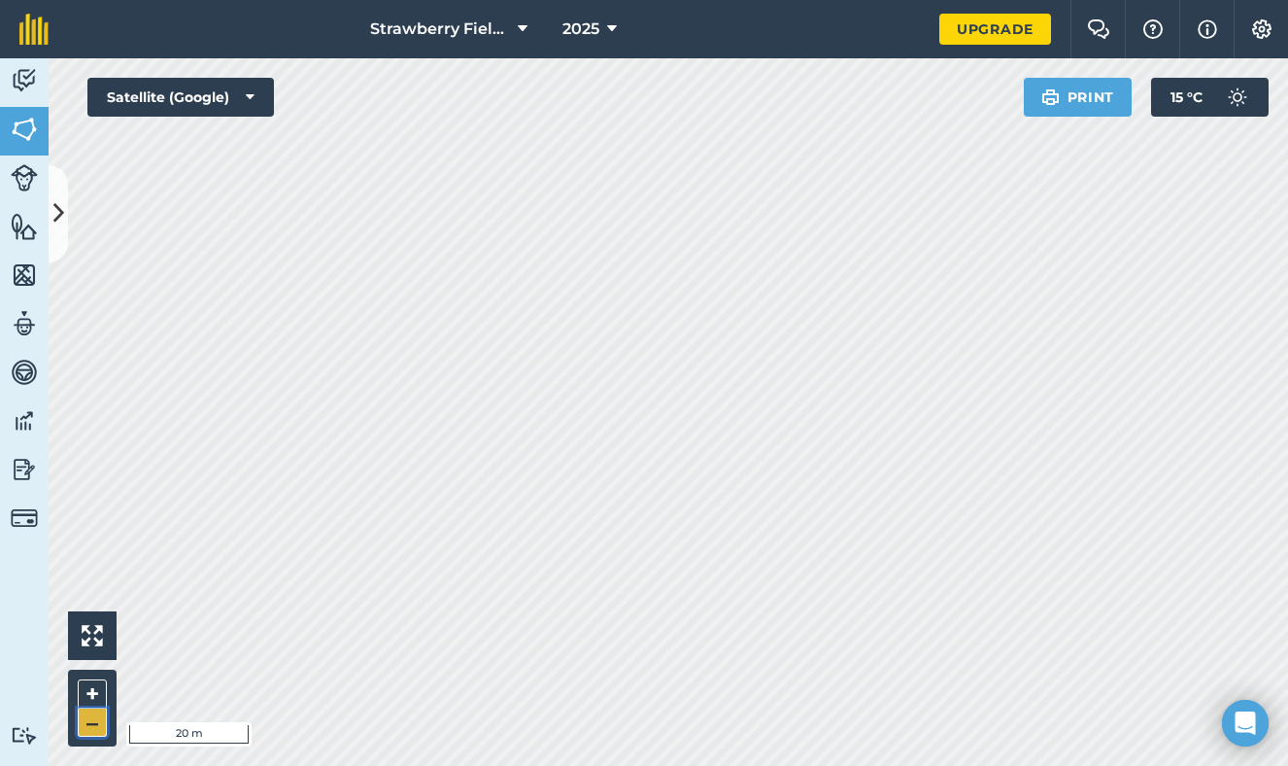
click at [92, 731] on button "–" at bounding box center [92, 722] width 29 height 28
click at [17, 143] on img at bounding box center [24, 129] width 27 height 29
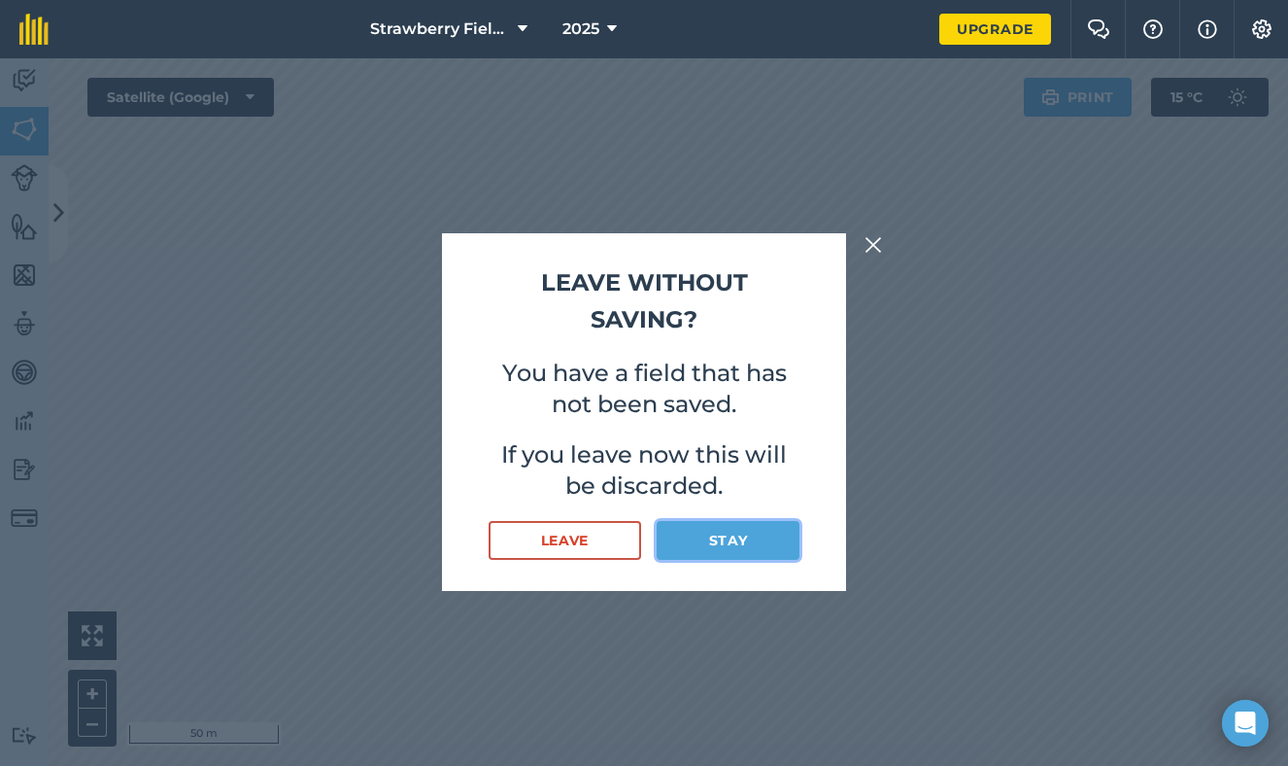
click at [732, 548] on button "Stay" at bounding box center [728, 540] width 143 height 39
